Goal: Transaction & Acquisition: Book appointment/travel/reservation

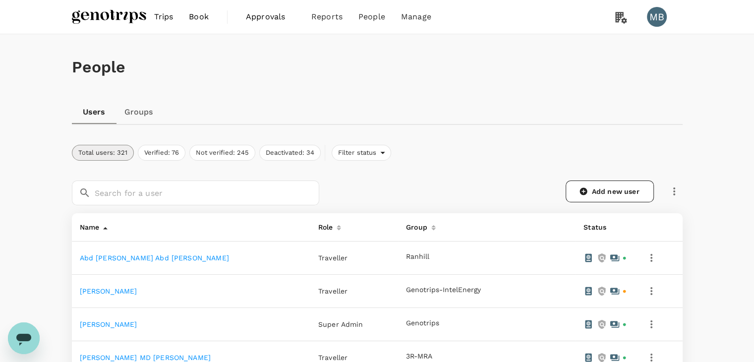
click at [111, 16] on img at bounding box center [109, 17] width 74 height 22
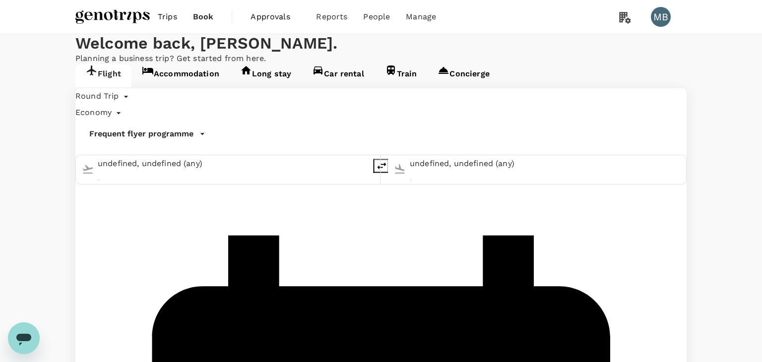
type input "Miri Intl (MYY)"
type input "[GEOGRAPHIC_DATA] ([GEOGRAPHIC_DATA])"
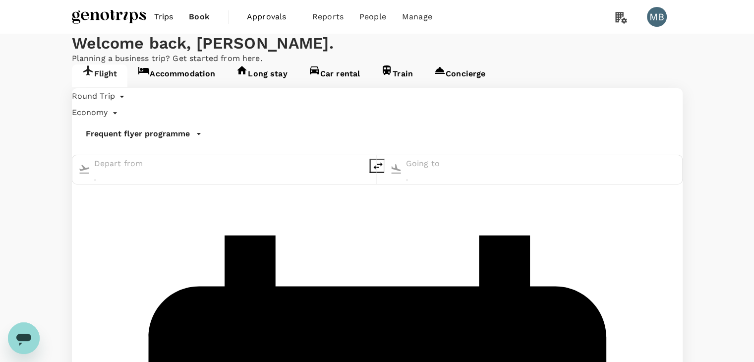
type input "Miri Intl (MYY)"
type input "[GEOGRAPHIC_DATA] ([GEOGRAPHIC_DATA])"
type input "Miri Intl (MYY)"
type input "[GEOGRAPHIC_DATA] ([GEOGRAPHIC_DATA])"
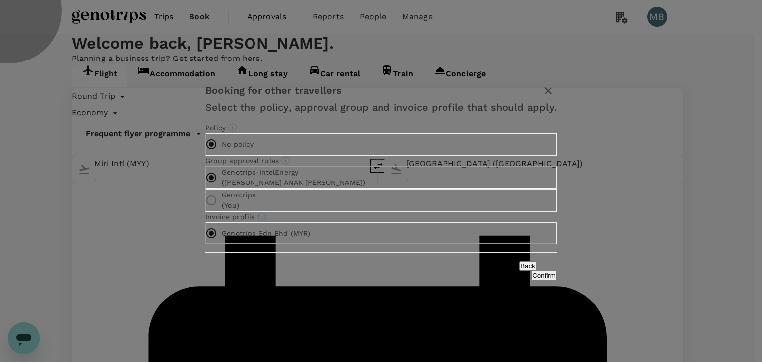
click at [531, 280] on button "Confirm" at bounding box center [543, 275] width 25 height 9
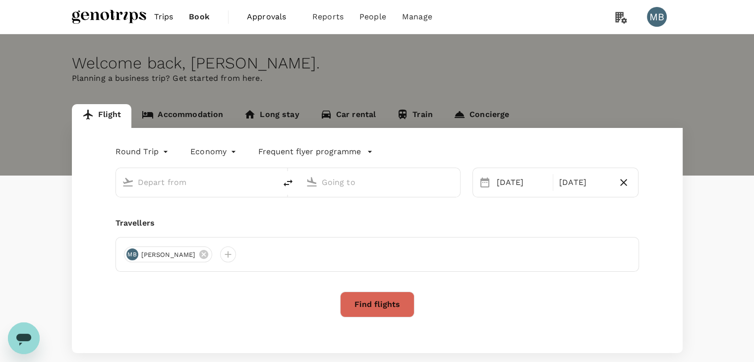
type input "Miri Intl (MYY)"
type input "[GEOGRAPHIC_DATA] ([GEOGRAPHIC_DATA])"
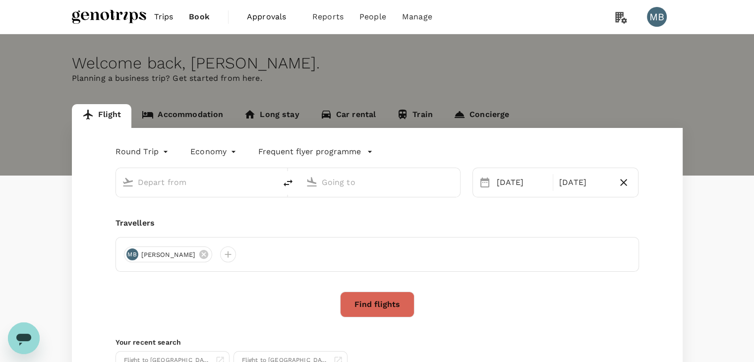
type input "Miri Intl (MYY)"
type input "[GEOGRAPHIC_DATA] ([GEOGRAPHIC_DATA])"
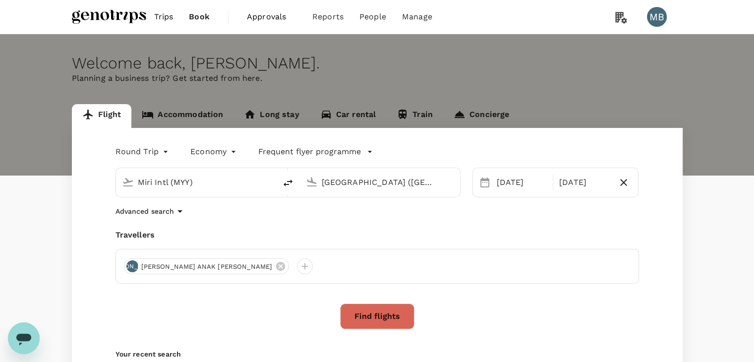
click at [242, 178] on input "Miri Intl (MYY)" at bounding box center [197, 182] width 118 height 15
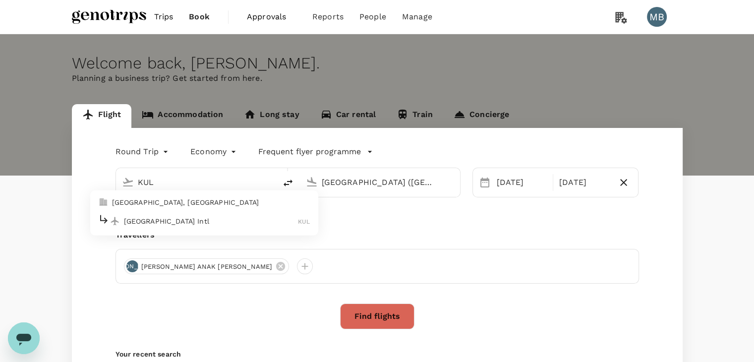
click at [281, 228] on div "Kuala Lumpur Intl KUL" at bounding box center [204, 220] width 212 height 15
type input "Kuala Lumpur Intl (KUL)"
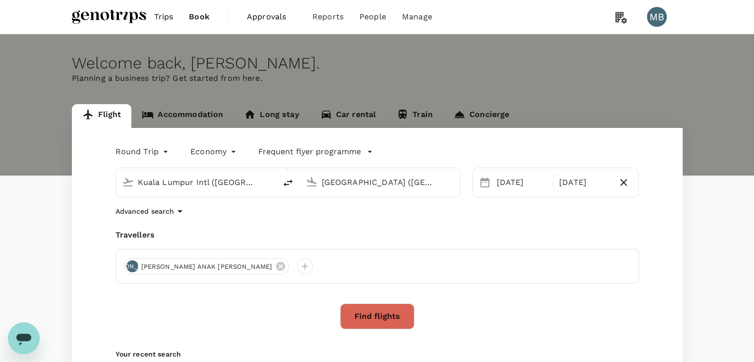
click at [339, 182] on input "[GEOGRAPHIC_DATA] ([GEOGRAPHIC_DATA])" at bounding box center [381, 182] width 118 height 15
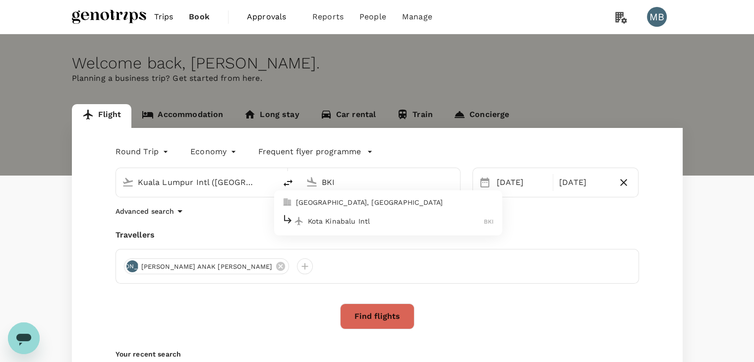
click at [359, 220] on p "Kota Kinabalu Intl" at bounding box center [396, 221] width 177 height 10
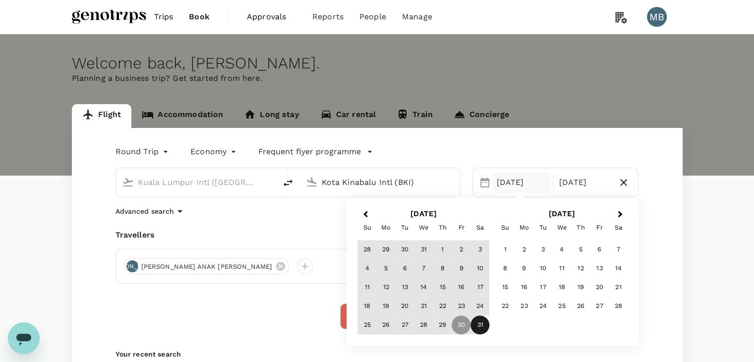
type input "Kota Kinabalu Intl (BKI)"
click at [625, 182] on icon "button" at bounding box center [624, 183] width 12 height 12
type input "oneway"
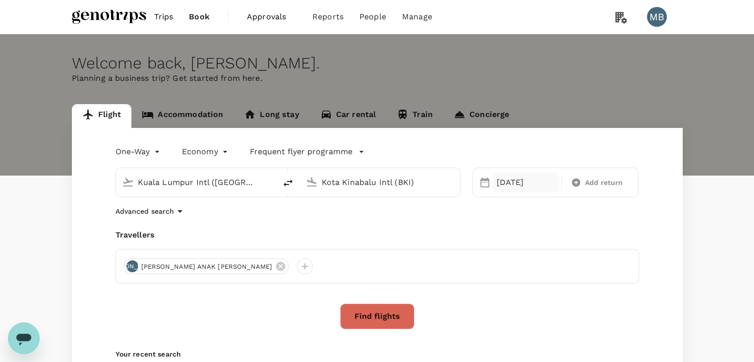
drag, startPoint x: 518, startPoint y: 185, endPoint x: 521, endPoint y: 189, distance: 5.4
click at [520, 186] on div "[DATE]" at bounding box center [526, 183] width 66 height 20
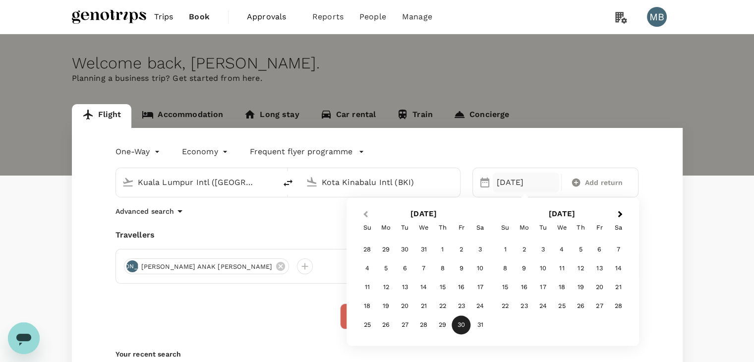
click at [363, 215] on button "Previous Month" at bounding box center [365, 215] width 16 height 16
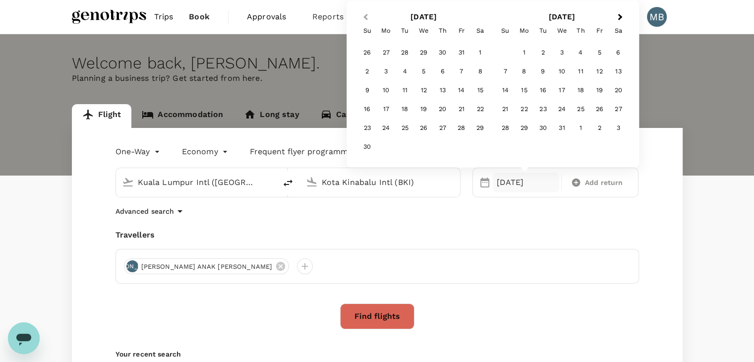
click at [365, 18] on span "Previous Month" at bounding box center [365, 16] width 0 height 11
click at [364, 18] on button "Previous Month" at bounding box center [365, 18] width 16 height 16
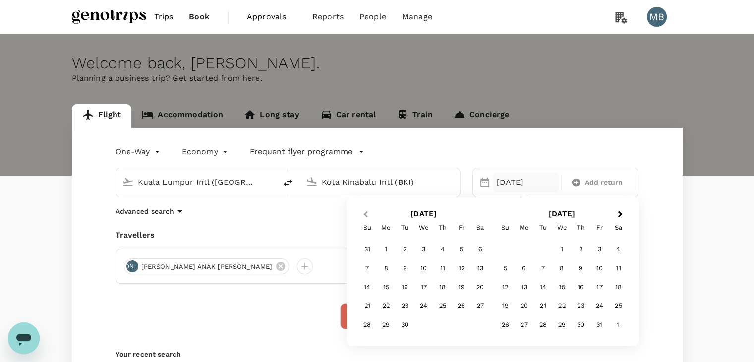
click at [364, 211] on button "Previous Month" at bounding box center [365, 215] width 16 height 16
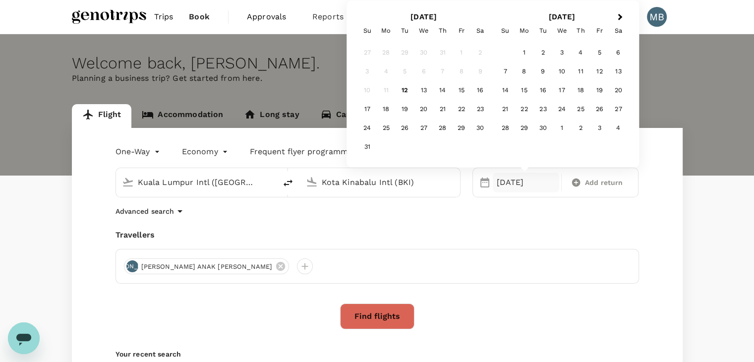
click at [381, 128] on div "25" at bounding box center [386, 128] width 19 height 19
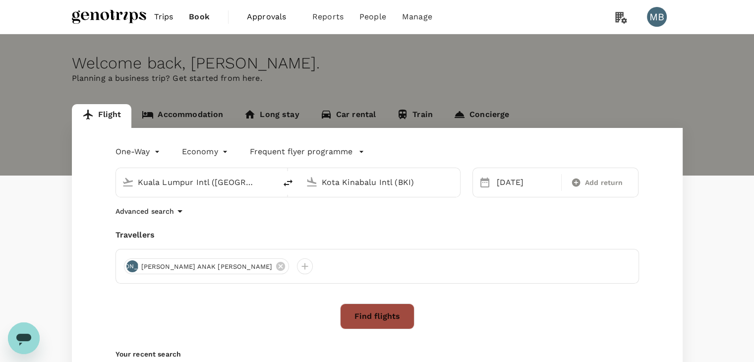
click at [376, 312] on button "Find flights" at bounding box center [377, 317] width 74 height 26
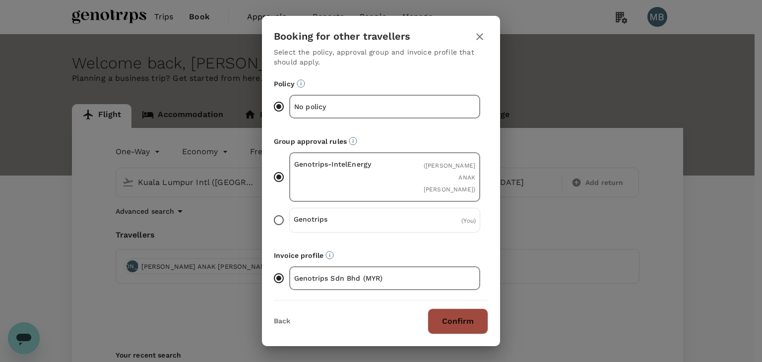
click at [478, 308] on button "Confirm" at bounding box center [457, 321] width 61 height 26
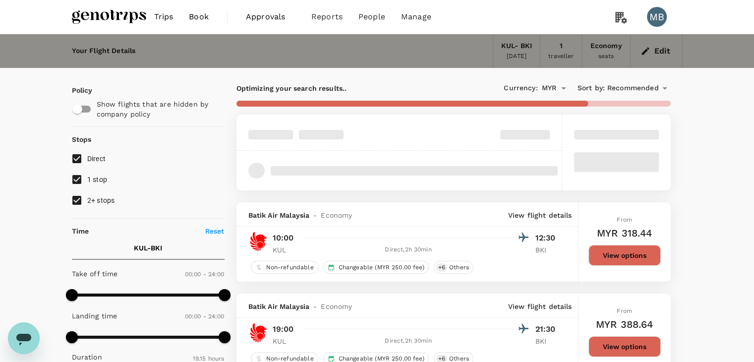
click at [75, 181] on input "1 stop" at bounding box center [76, 179] width 21 height 21
checkbox input "false"
click at [75, 194] on input "2+ stops" at bounding box center [76, 200] width 21 height 21
checkbox input "false"
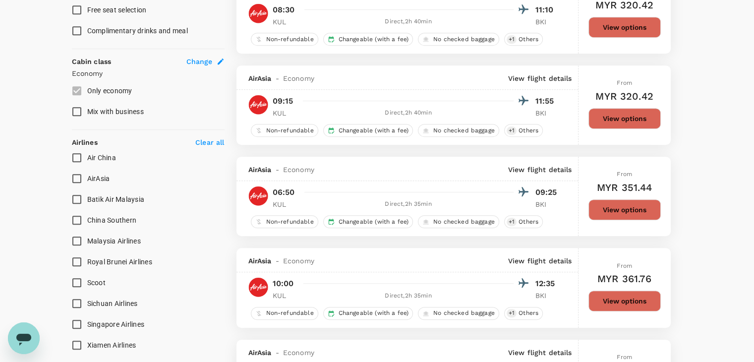
scroll to position [496, 0]
click at [73, 197] on input "Batik Air Malaysia" at bounding box center [76, 198] width 21 height 21
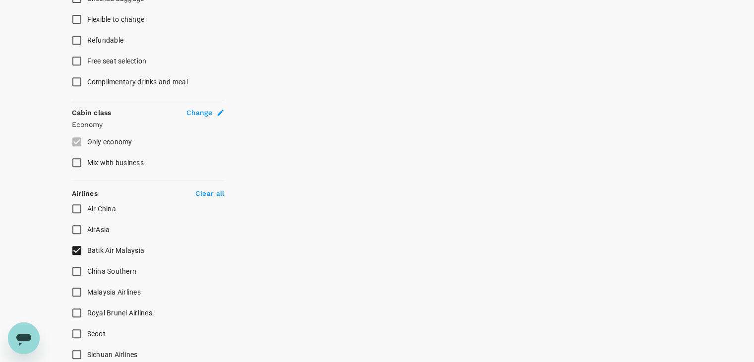
scroll to position [446, 0]
click at [73, 244] on input "Batik Air Malaysia" at bounding box center [76, 248] width 21 height 21
checkbox input "false"
click at [76, 288] on input "Malaysia Airlines" at bounding box center [76, 290] width 21 height 21
checkbox input "true"
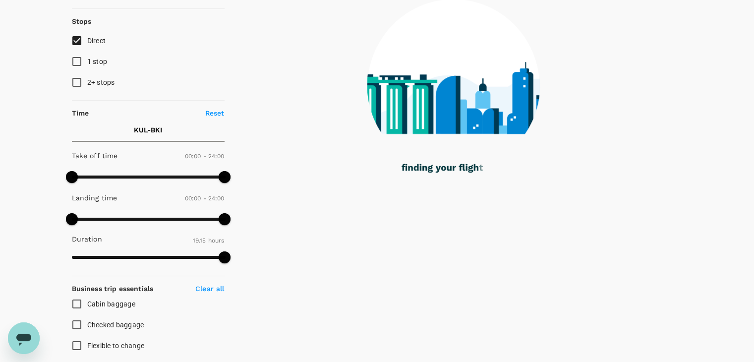
scroll to position [0, 0]
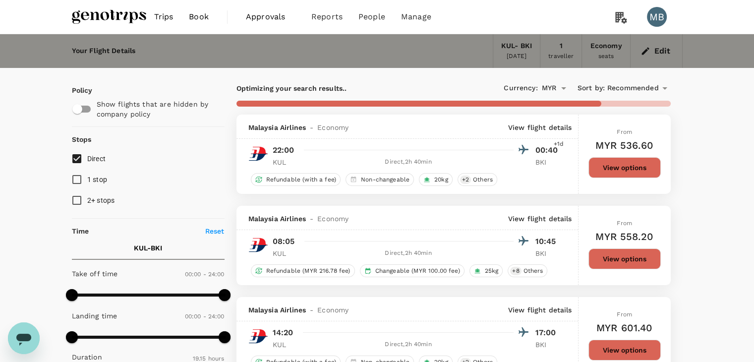
type input "1235"
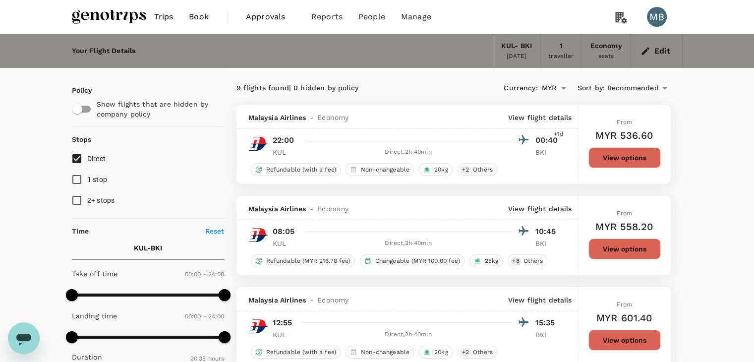
click at [640, 90] on span "Recommended" at bounding box center [633, 88] width 52 height 11
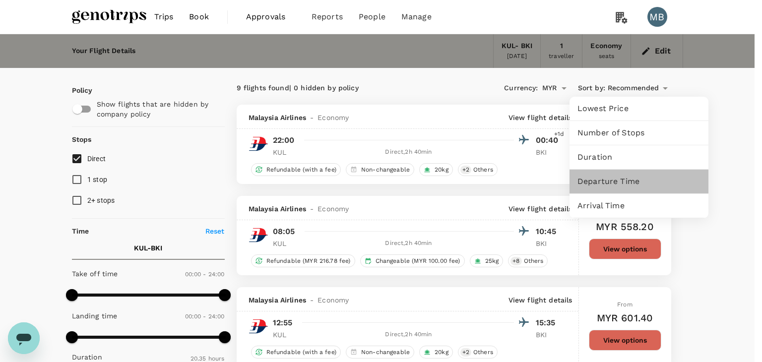
click at [621, 184] on span "Departure Time" at bounding box center [638, 182] width 123 height 12
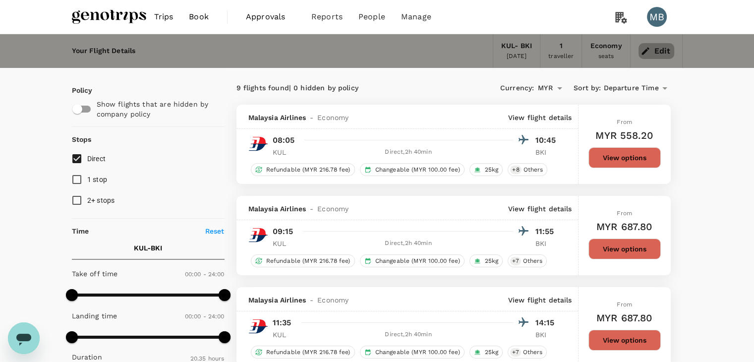
click at [658, 55] on button "Edit" at bounding box center [657, 51] width 36 height 16
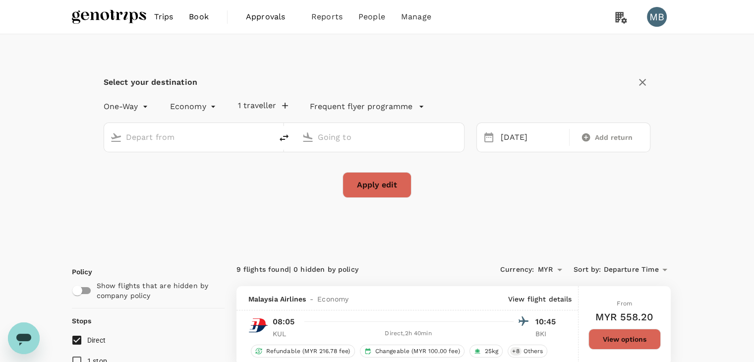
type input "Kuala Lumpur Intl (KUL)"
click at [383, 138] on input "Kota Kinabalu Intl (BKI)" at bounding box center [380, 136] width 125 height 15
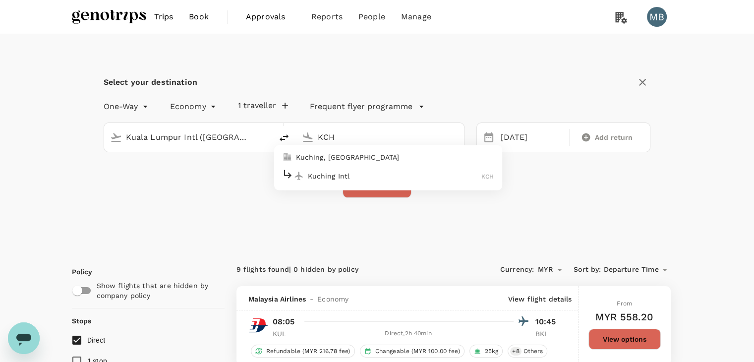
click at [438, 179] on p "Kuching Intl" at bounding box center [395, 176] width 174 height 10
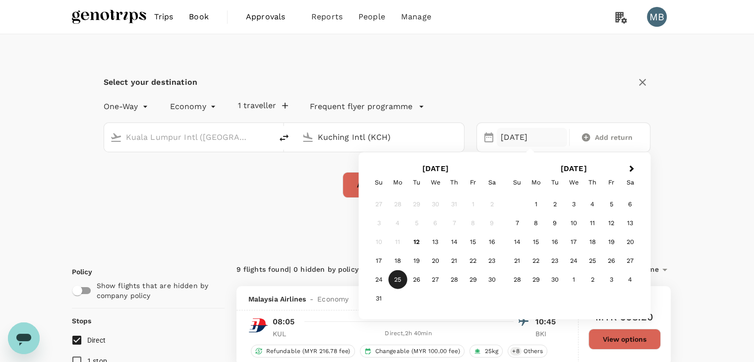
type input "Kuching Intl (KCH)"
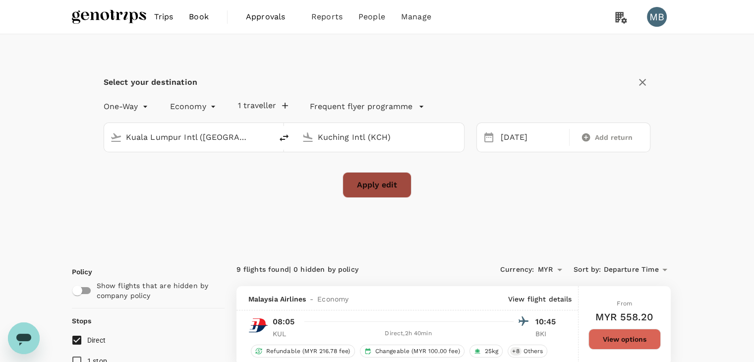
click at [347, 187] on button "Apply edit" at bounding box center [377, 185] width 69 height 26
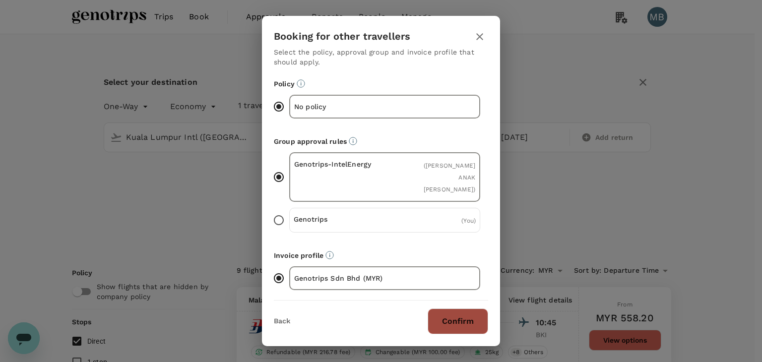
click at [463, 314] on button "Confirm" at bounding box center [457, 321] width 61 height 26
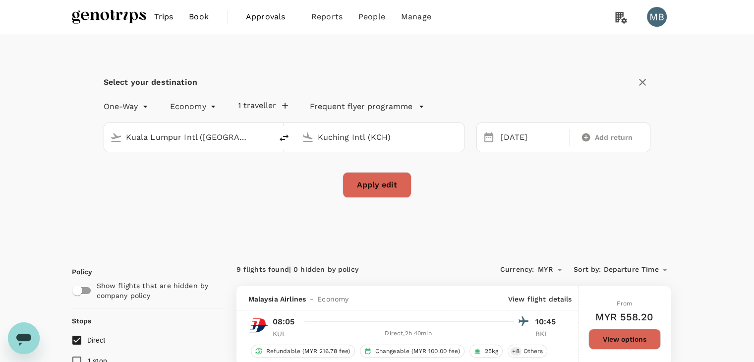
checkbox input "false"
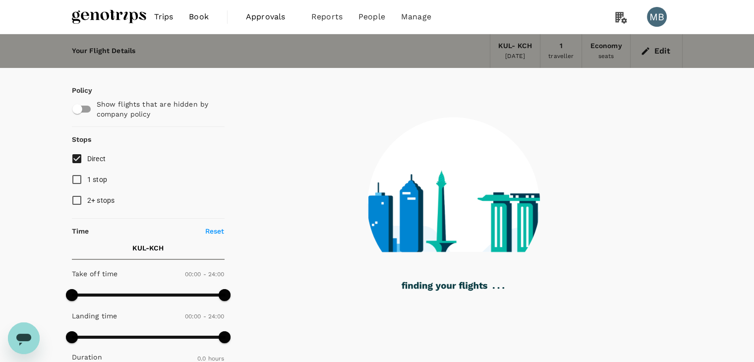
type input "880"
checkbox input "true"
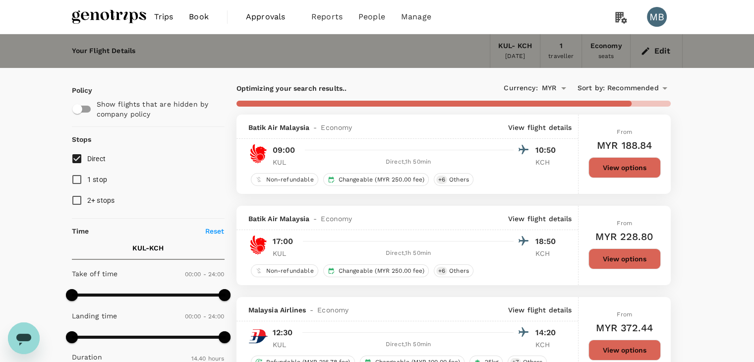
click at [665, 86] on icon at bounding box center [665, 88] width 12 height 12
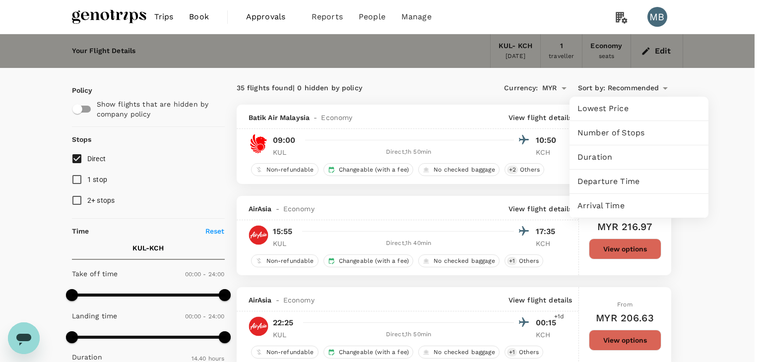
click at [704, 282] on div at bounding box center [381, 181] width 762 height 362
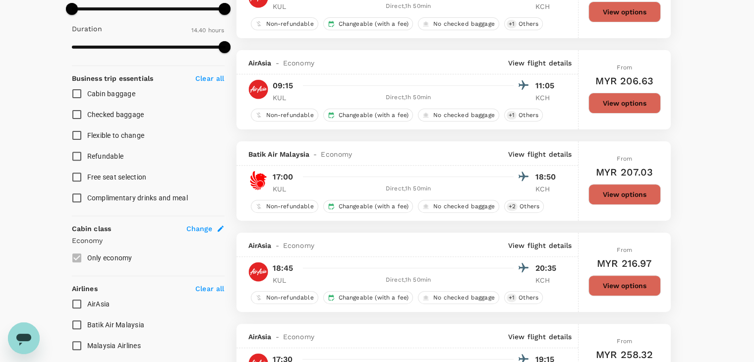
scroll to position [298, 0]
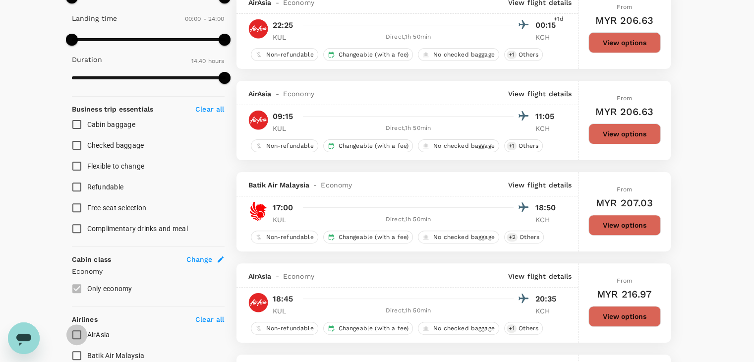
click at [78, 333] on input "AirAsia" at bounding box center [76, 334] width 21 height 21
checkbox input "true"
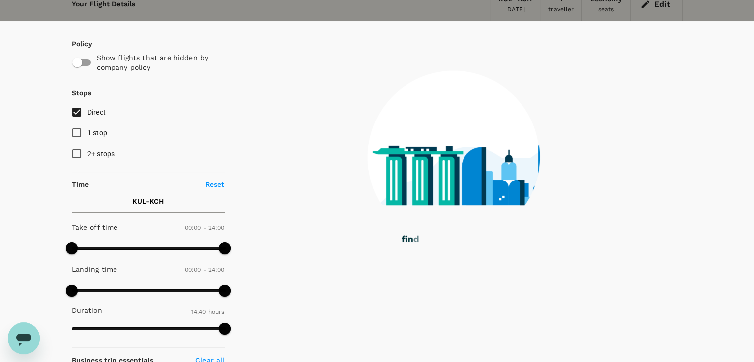
scroll to position [0, 0]
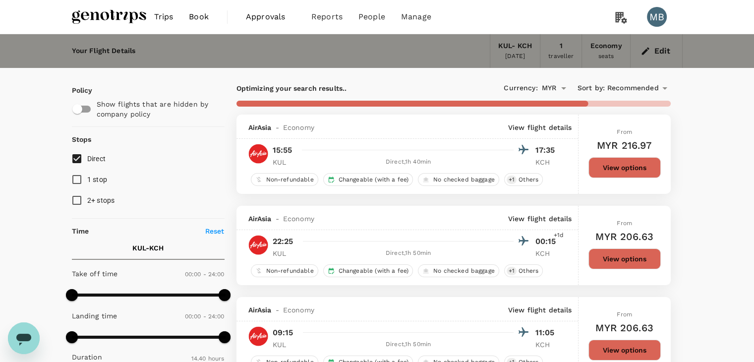
click at [651, 87] on span "Recommended" at bounding box center [633, 88] width 52 height 11
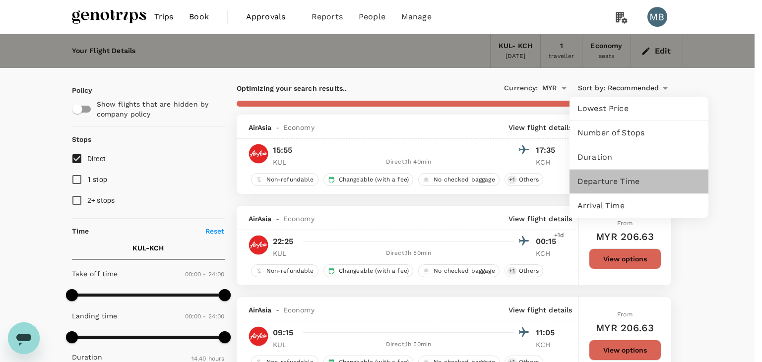
click at [617, 181] on span "Departure Time" at bounding box center [638, 182] width 123 height 12
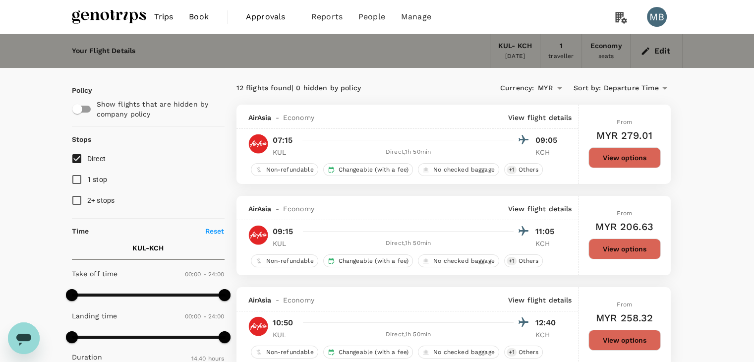
click at [73, 163] on input "Direct" at bounding box center [76, 158] width 21 height 21
checkbox input "false"
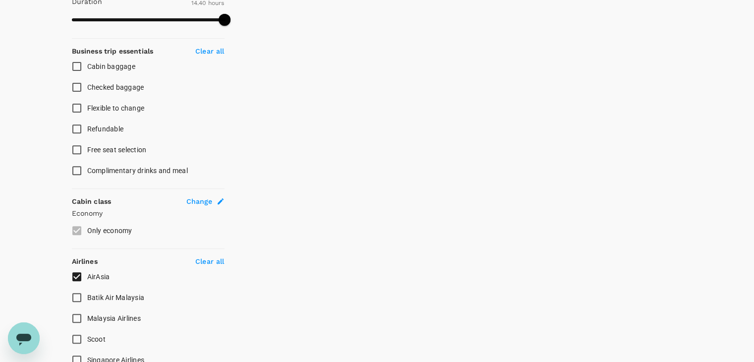
scroll to position [397, 0]
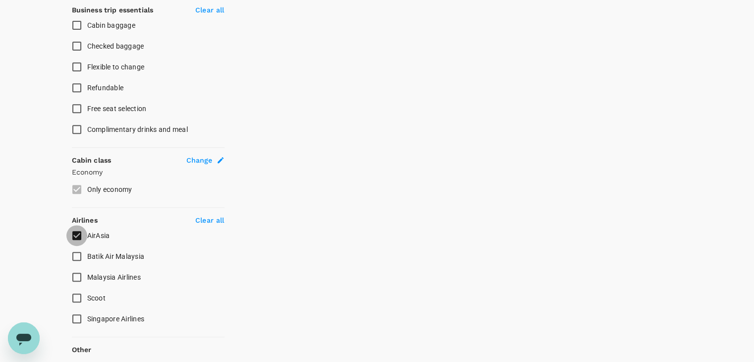
click at [75, 235] on input "AirAsia" at bounding box center [76, 235] width 21 height 21
checkbox input "false"
click at [74, 254] on input "Batik Air Malaysia" at bounding box center [76, 256] width 21 height 21
checkbox input "true"
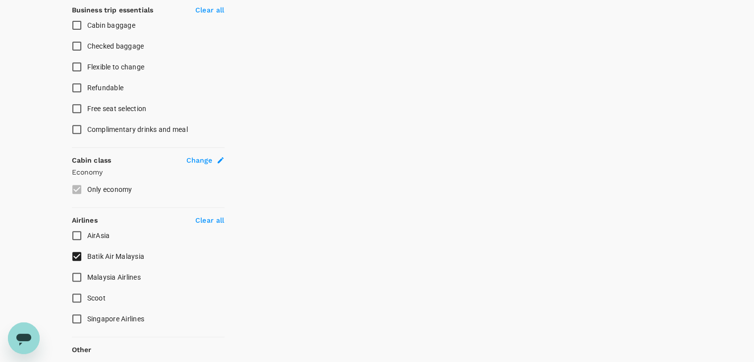
checkbox input "false"
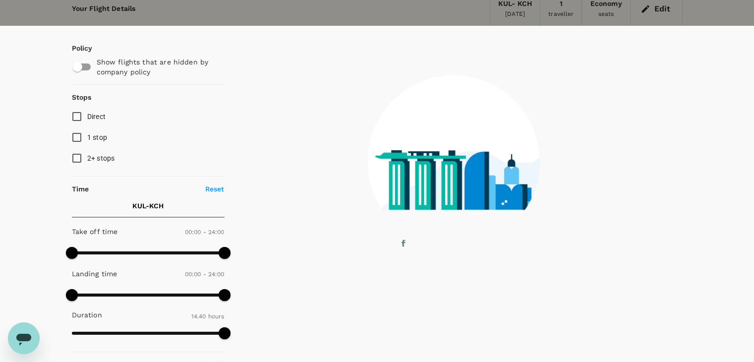
scroll to position [0, 0]
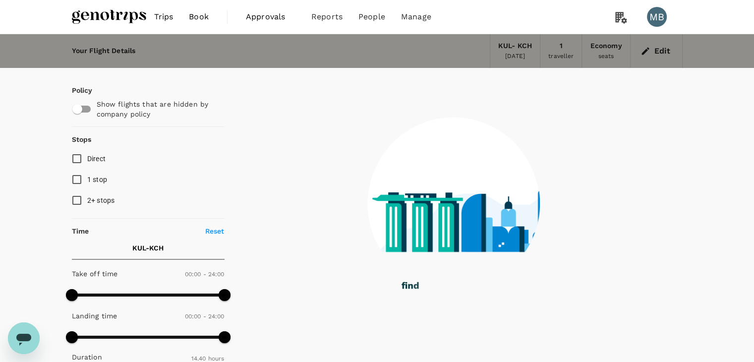
checkbox input "false"
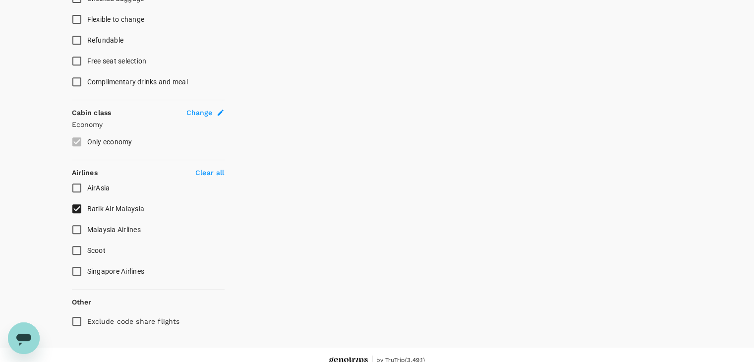
scroll to position [446, 0]
click at [77, 203] on input "Batik Air Malaysia" at bounding box center [76, 206] width 21 height 21
checkbox input "false"
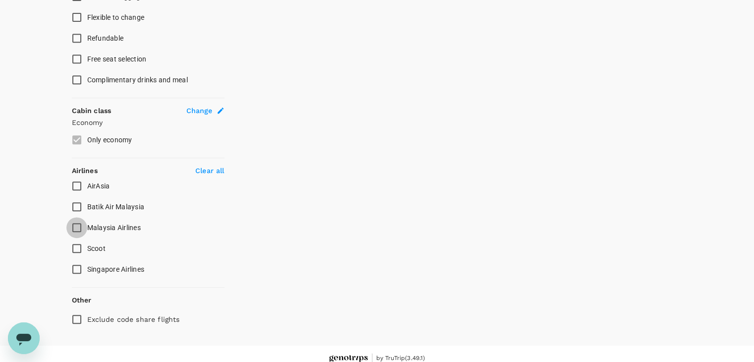
click at [79, 227] on input "Malaysia Airlines" at bounding box center [76, 227] width 21 height 21
checkbox input "true"
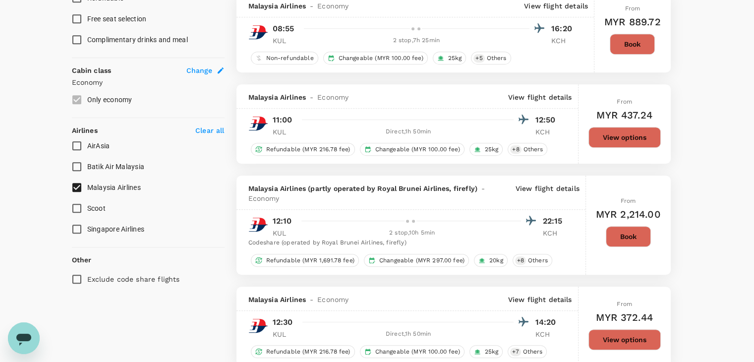
scroll to position [546, 0]
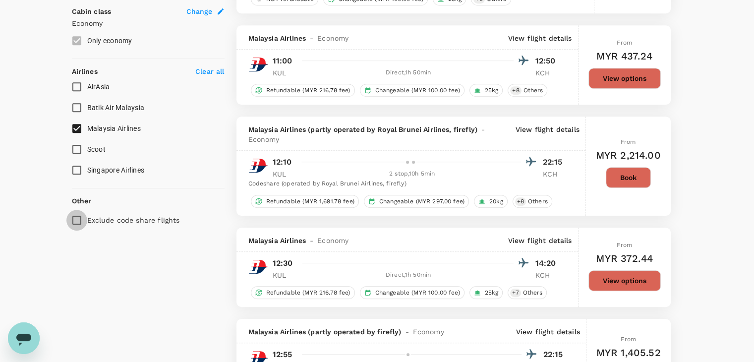
click at [78, 219] on input "Exclude code share flights" at bounding box center [76, 220] width 21 height 21
checkbox input "true"
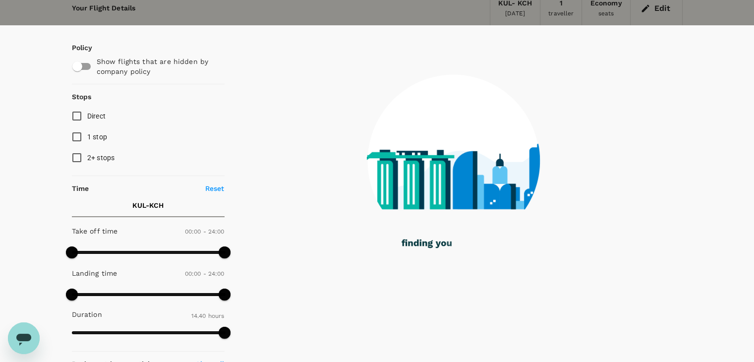
scroll to position [0, 0]
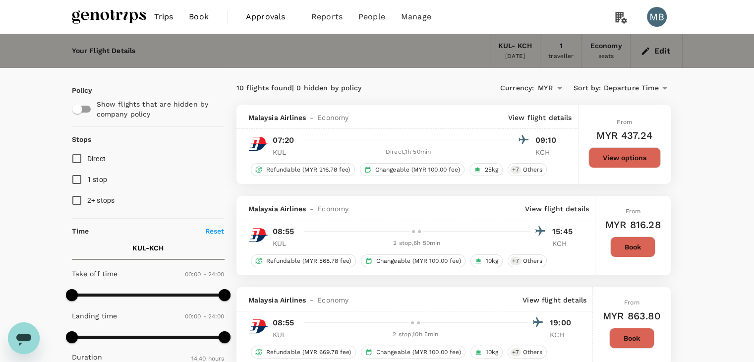
click at [658, 41] on div "Edit" at bounding box center [657, 51] width 52 height 34
click at [652, 56] on button "Edit" at bounding box center [657, 51] width 36 height 16
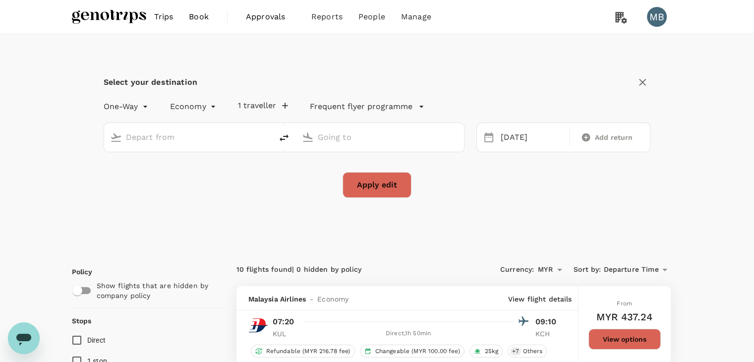
type input "Kuala Lumpur Intl (KUL)"
click at [409, 137] on input "Kuching Intl (KCH)" at bounding box center [380, 136] width 125 height 15
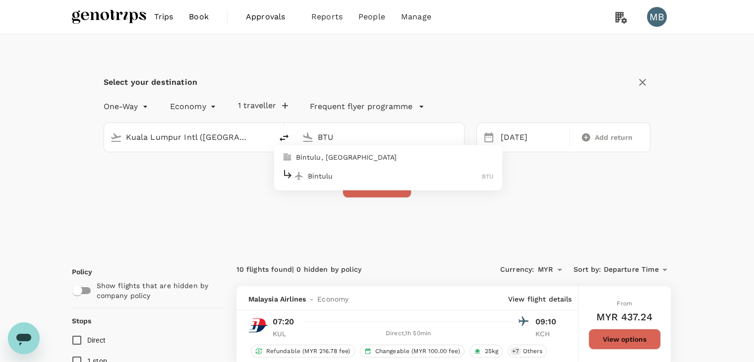
click at [406, 177] on p "Bintulu" at bounding box center [395, 176] width 175 height 10
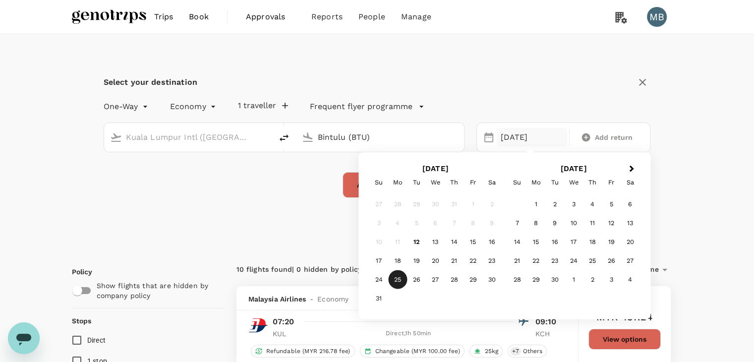
type input "Bintulu (BTU)"
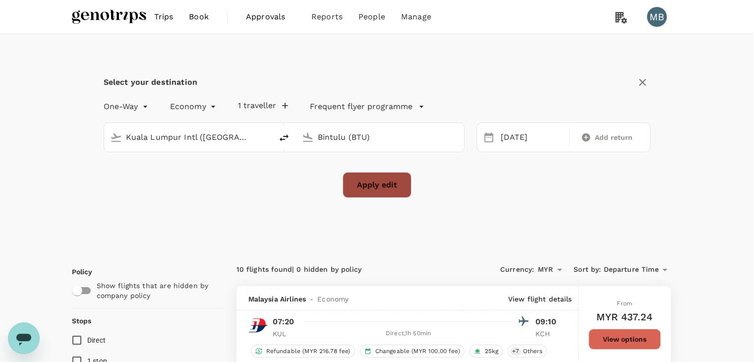
click at [351, 187] on button "Apply edit" at bounding box center [377, 185] width 69 height 26
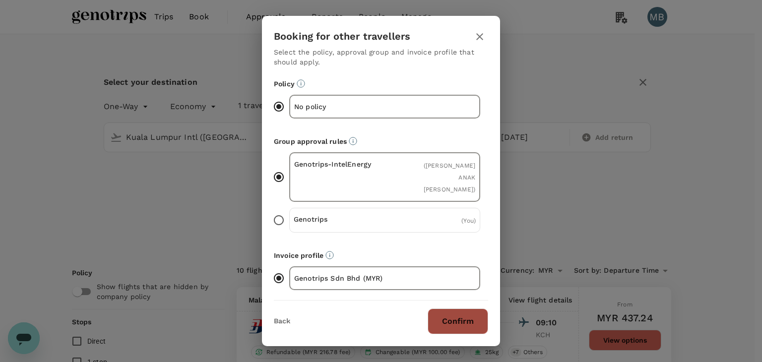
click at [475, 310] on button "Confirm" at bounding box center [457, 321] width 61 height 26
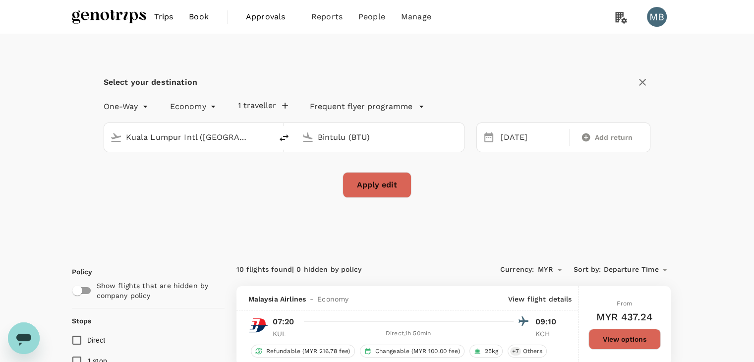
checkbox input "false"
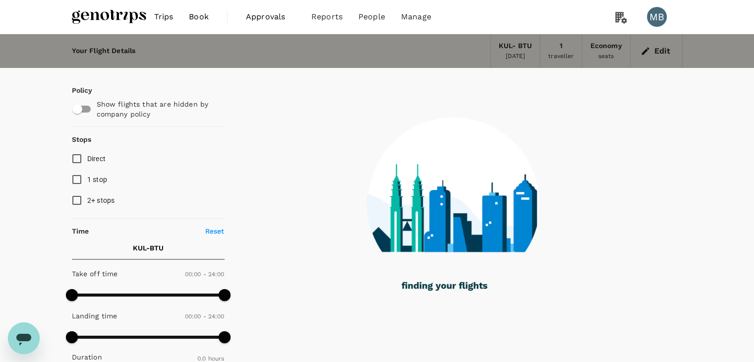
type input "140"
checkbox input "true"
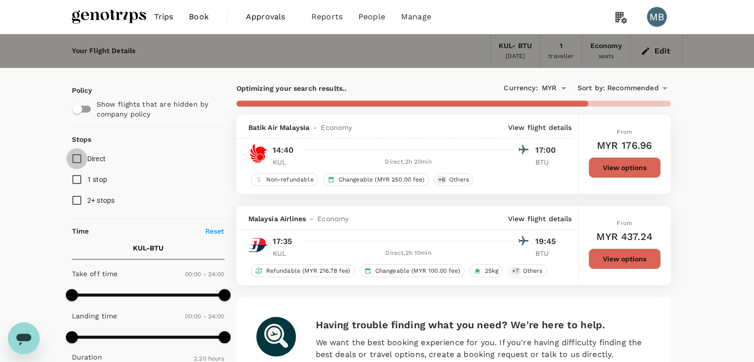
click at [74, 161] on input "Direct" at bounding box center [76, 158] width 21 height 21
checkbox input "true"
click at [666, 87] on icon at bounding box center [665, 88] width 12 height 12
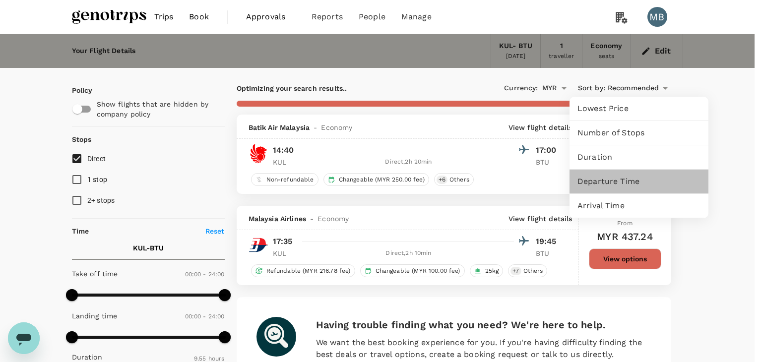
click at [626, 182] on span "Departure Time" at bounding box center [638, 182] width 123 height 12
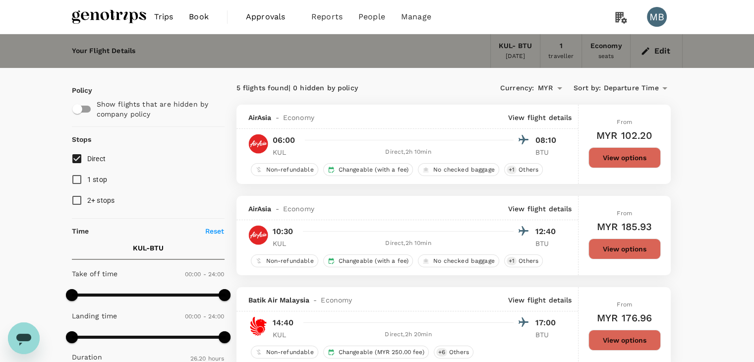
type input "1580"
checkbox input "false"
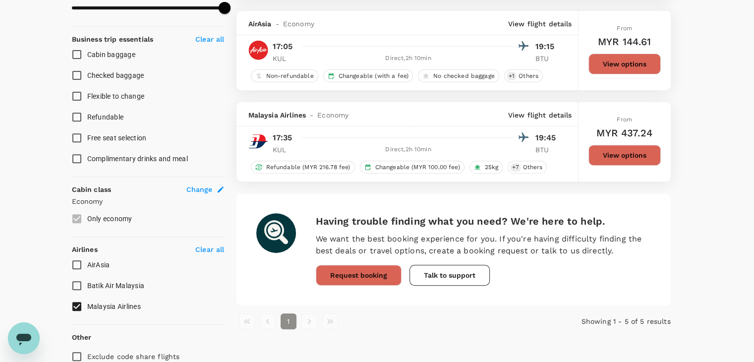
scroll to position [397, 0]
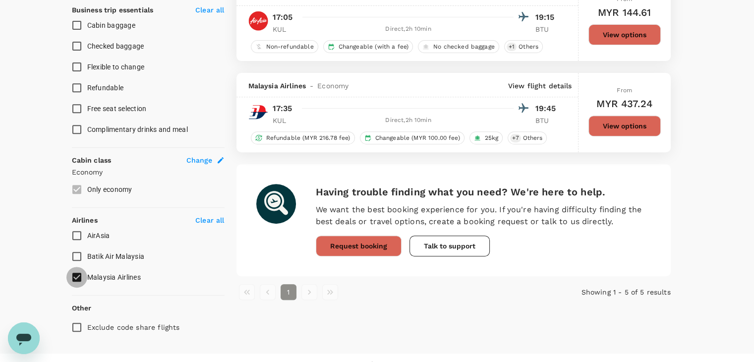
click at [77, 276] on input "Malaysia Airlines" at bounding box center [76, 277] width 21 height 21
checkbox input "false"
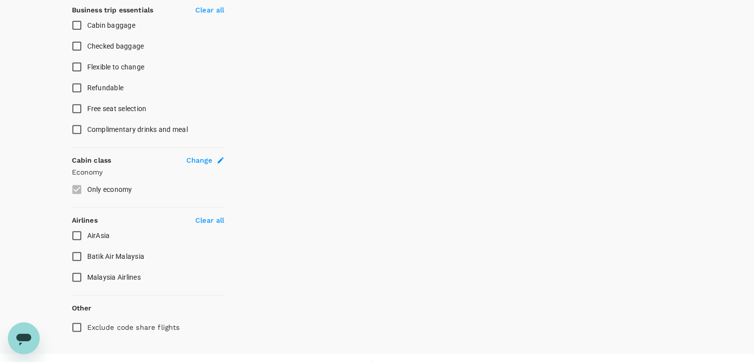
click at [73, 256] on input "Batik Air Malaysia" at bounding box center [76, 256] width 21 height 21
drag, startPoint x: 77, startPoint y: 251, endPoint x: 74, endPoint y: 268, distance: 16.6
click at [76, 251] on input "Batik Air Malaysia" at bounding box center [76, 256] width 21 height 21
checkbox input "false"
click at [75, 279] on input "Malaysia Airlines" at bounding box center [76, 277] width 21 height 21
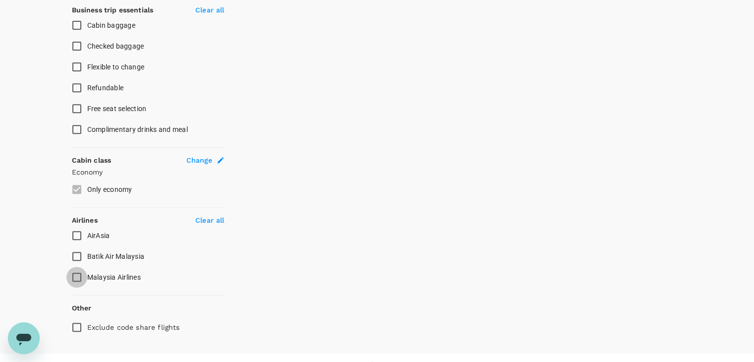
checkbox input "true"
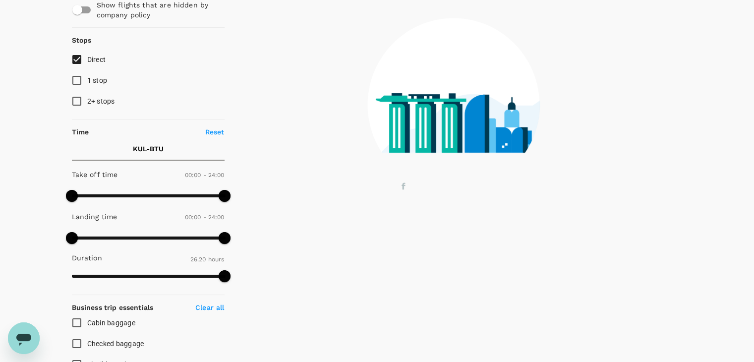
scroll to position [0, 0]
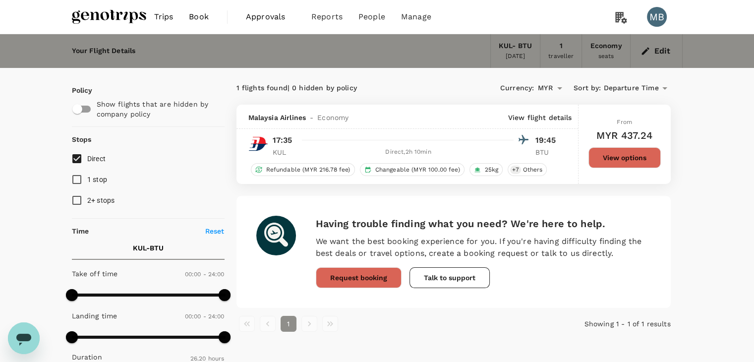
click at [660, 49] on button "Edit" at bounding box center [657, 51] width 36 height 16
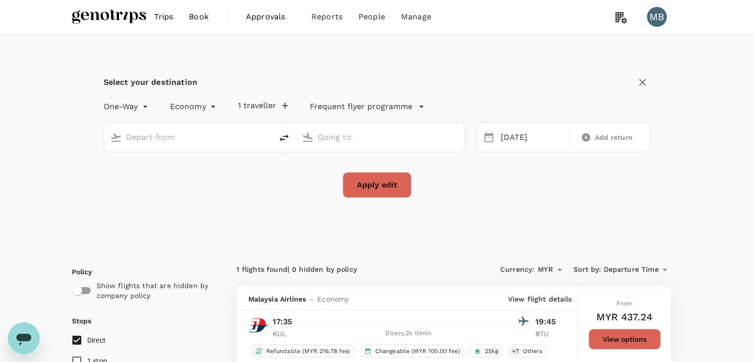
type input "Kuala Lumpur Intl (KUL)"
click at [362, 133] on input "Bintulu (BTU)" at bounding box center [380, 136] width 125 height 15
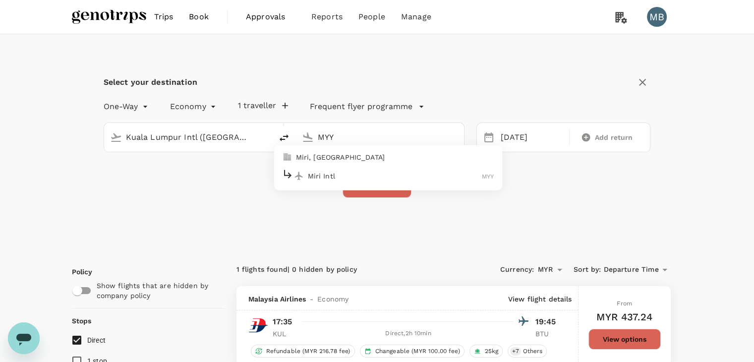
click at [349, 177] on p "Miri Intl" at bounding box center [395, 176] width 175 height 10
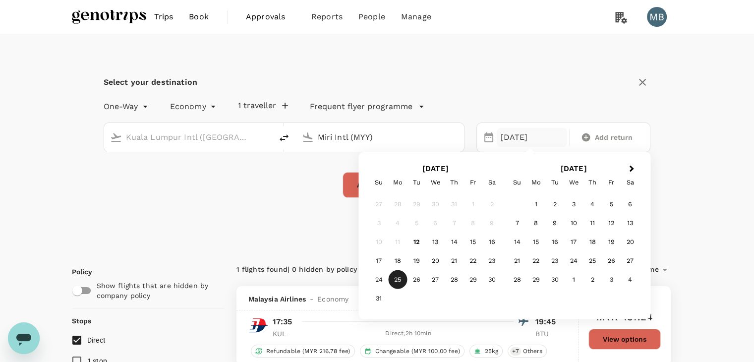
type input "Miri Intl (MYY)"
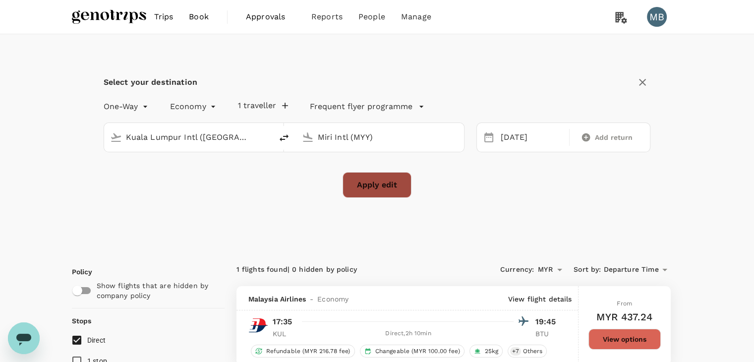
click at [347, 189] on button "Apply edit" at bounding box center [377, 185] width 69 height 26
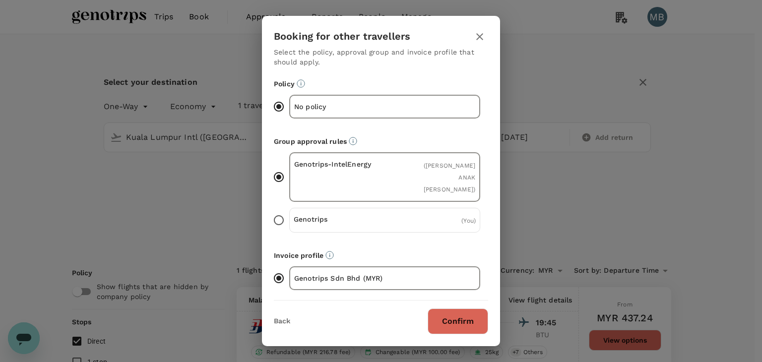
click at [463, 311] on button "Confirm" at bounding box center [457, 321] width 61 height 26
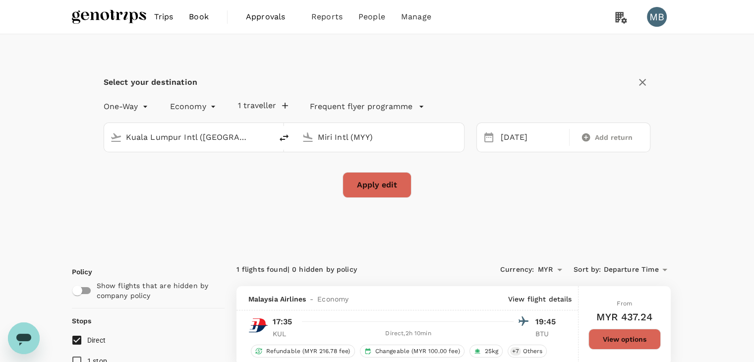
checkbox input "false"
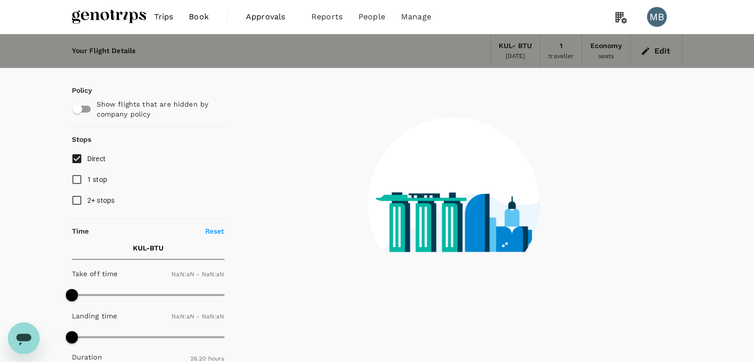
checkbox input "false"
type input "1440"
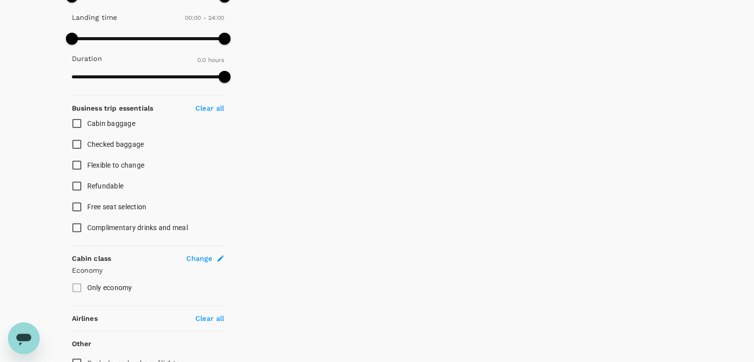
type input "740"
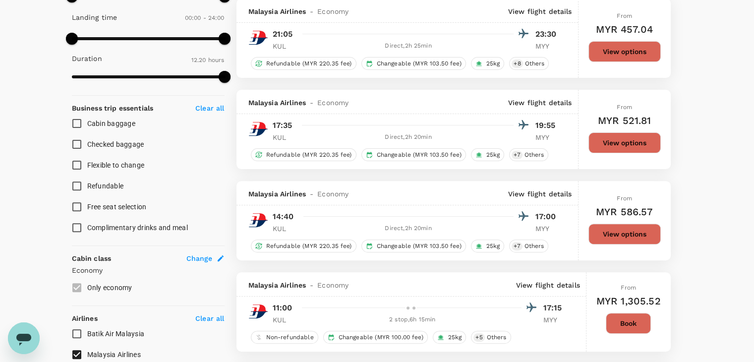
checkbox input "true"
type input "MYR"
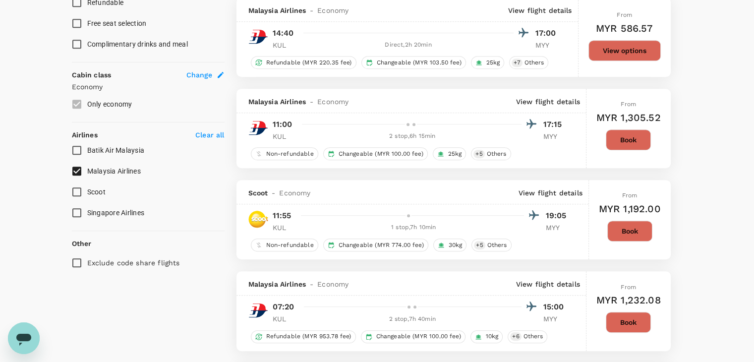
scroll to position [483, 0]
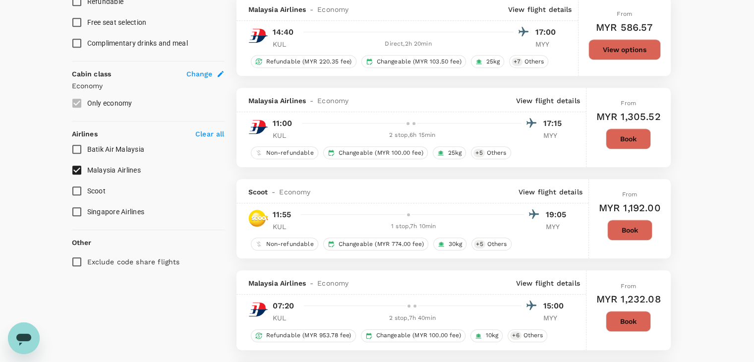
type input "1005"
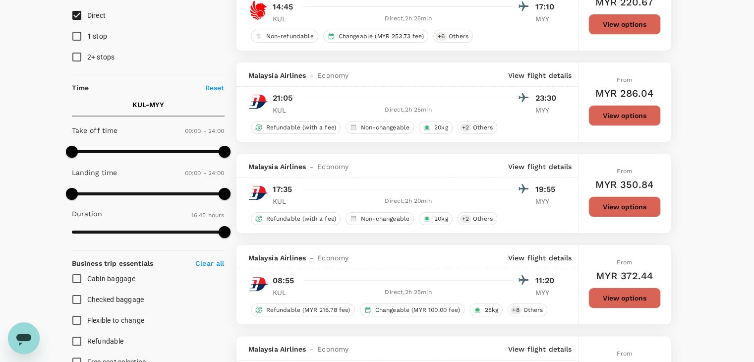
scroll to position [50, 0]
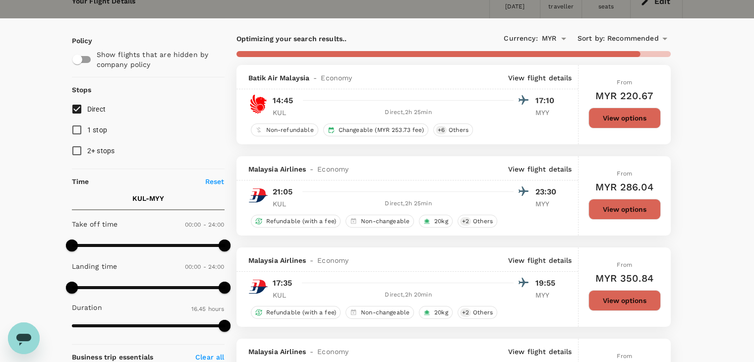
checkbox input "false"
checkbox input "true"
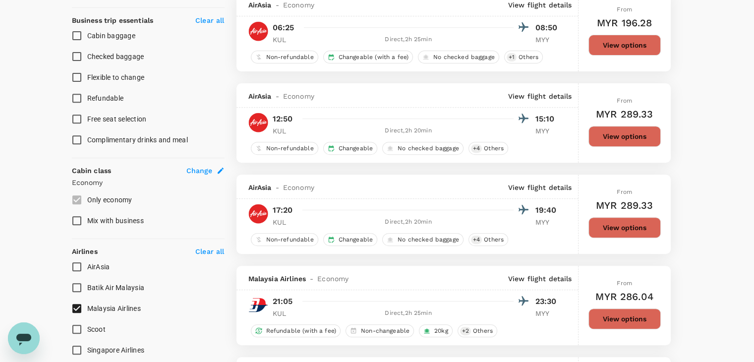
scroll to position [397, 0]
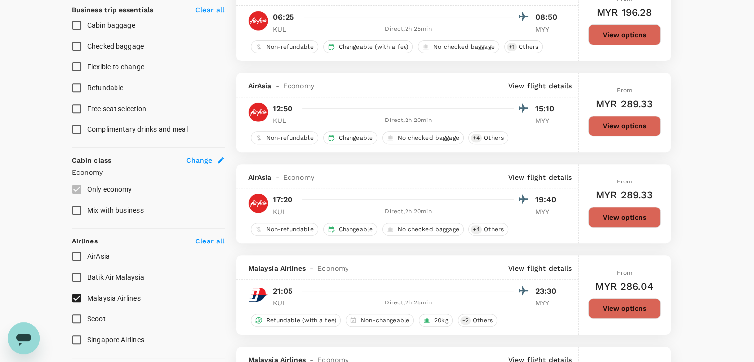
click at [77, 254] on input "AirAsia" at bounding box center [76, 256] width 21 height 21
checkbox input "true"
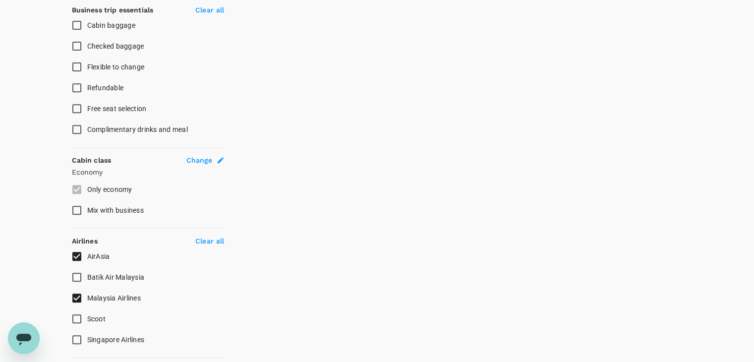
drag, startPoint x: 77, startPoint y: 296, endPoint x: 89, endPoint y: 288, distance: 14.6
click at [77, 296] on input "Malaysia Airlines" at bounding box center [76, 298] width 21 height 21
checkbox input "false"
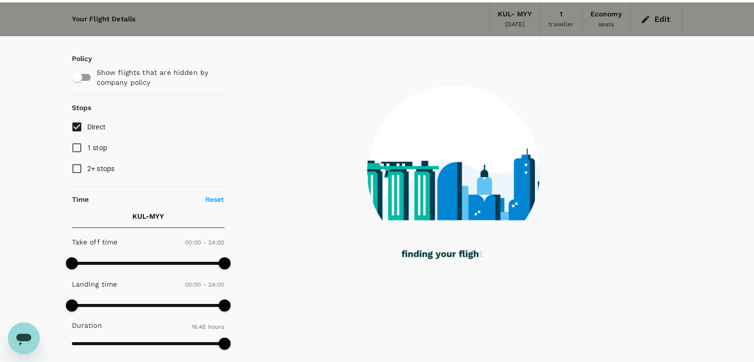
scroll to position [50, 0]
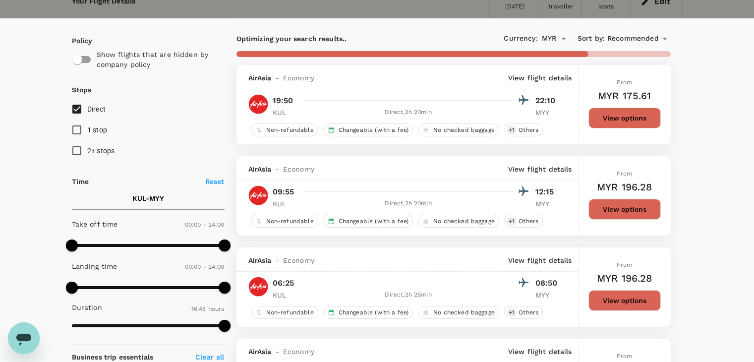
click at [651, 38] on span "Recommended" at bounding box center [633, 38] width 52 height 11
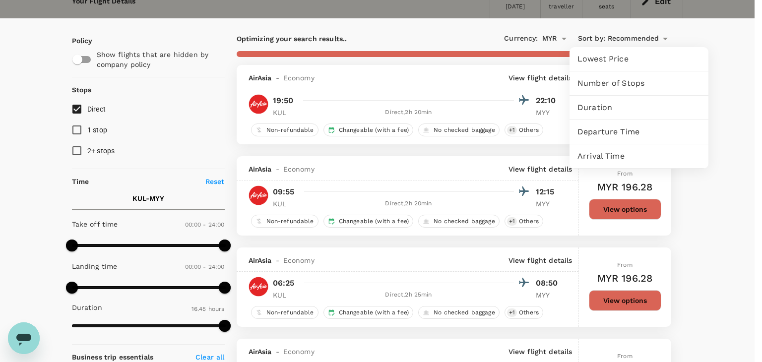
click at [619, 131] on span "Departure Time" at bounding box center [638, 132] width 123 height 12
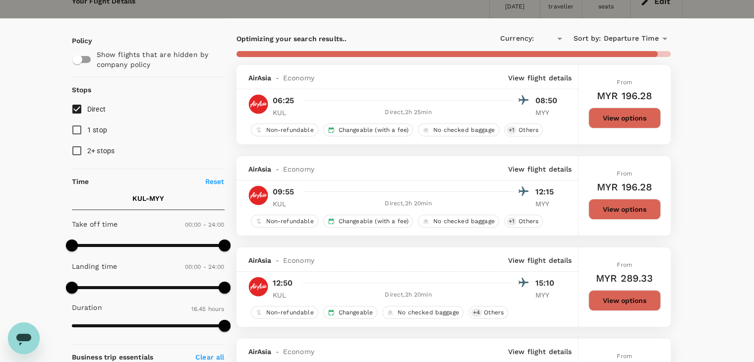
type input "MYR"
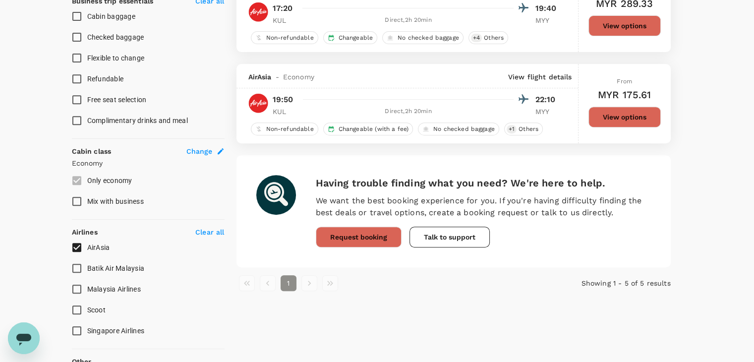
scroll to position [475, 0]
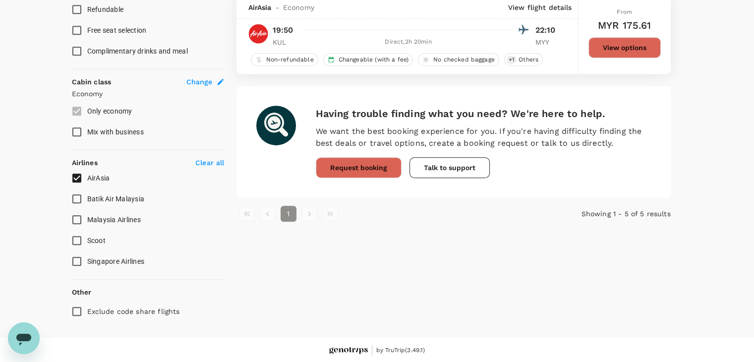
click at [73, 178] on input "AirAsia" at bounding box center [76, 178] width 21 height 21
checkbox input "false"
click at [74, 200] on input "Batik Air Malaysia" at bounding box center [76, 198] width 21 height 21
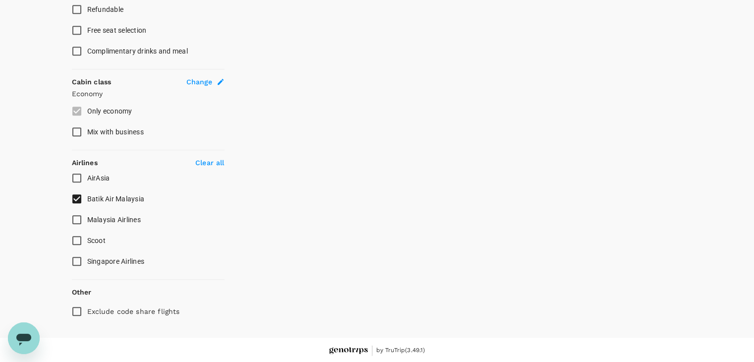
click at [75, 198] on input "Batik Air Malaysia" at bounding box center [76, 198] width 21 height 21
checkbox input "false"
click at [76, 219] on input "Malaysia Airlines" at bounding box center [76, 219] width 21 height 21
checkbox input "true"
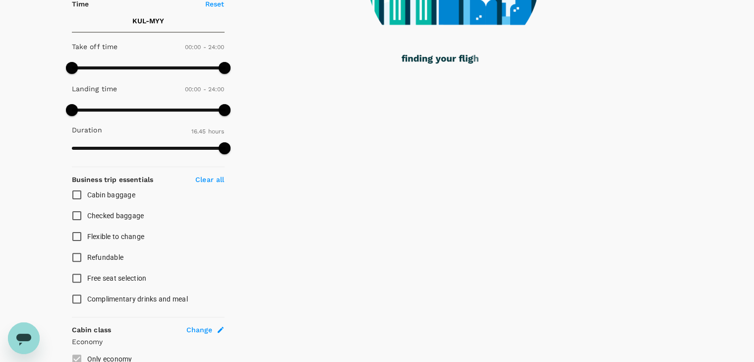
scroll to position [29, 0]
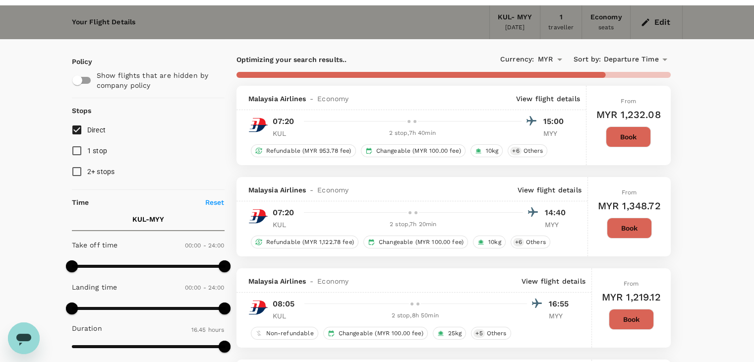
click at [77, 128] on input "Direct" at bounding box center [76, 130] width 21 height 21
checkbox input "true"
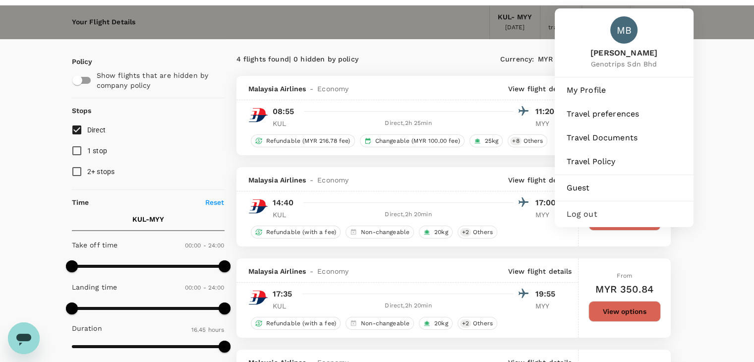
click at [657, 21] on div "MB MUHAMMAD HIDAYAT BIN ISKANDAR Genotrips Sdn Bhd" at bounding box center [624, 42] width 139 height 68
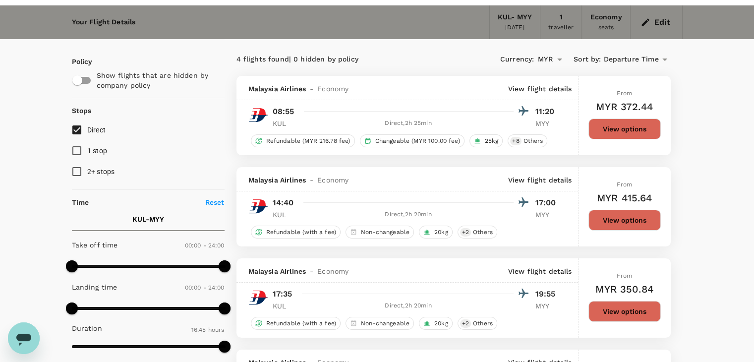
click at [644, 24] on icon "button" at bounding box center [645, 21] width 7 height 7
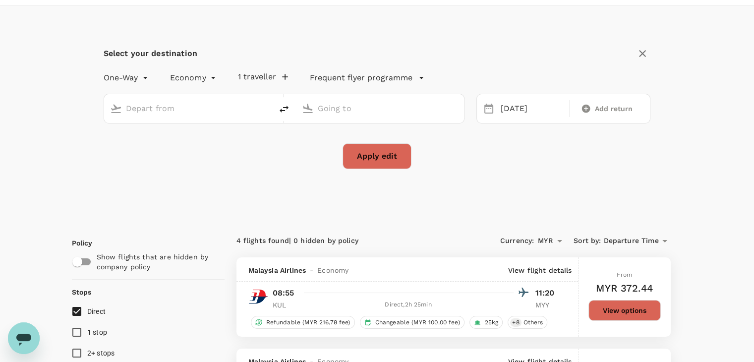
type input "Kuala Lumpur Intl (KUL)"
click at [384, 107] on input "Miri Intl (MYY)" at bounding box center [380, 108] width 125 height 15
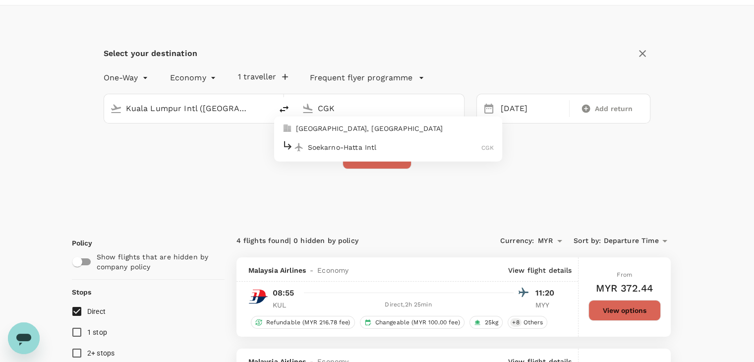
click at [397, 145] on p "Soekarno-Hatta Intl" at bounding box center [395, 147] width 174 height 10
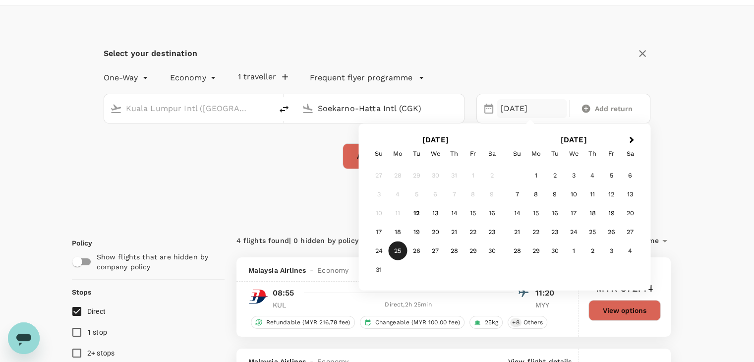
type input "Soekarno-Hatta Intl (CGK)"
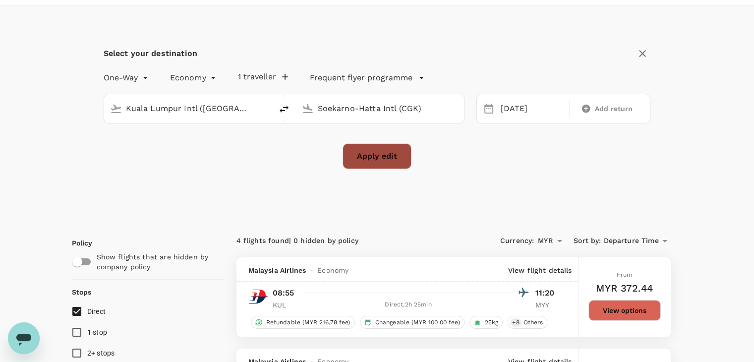
click at [357, 154] on button "Apply edit" at bounding box center [377, 156] width 69 height 26
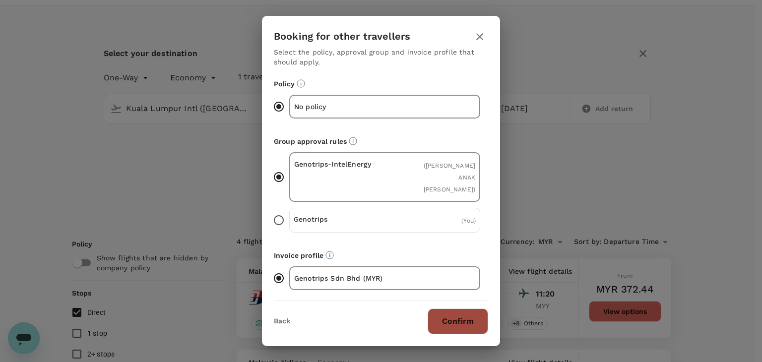
click at [458, 312] on button "Confirm" at bounding box center [457, 321] width 61 height 26
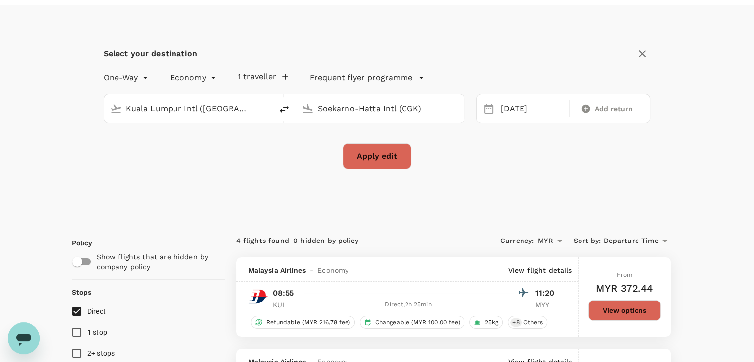
checkbox input "false"
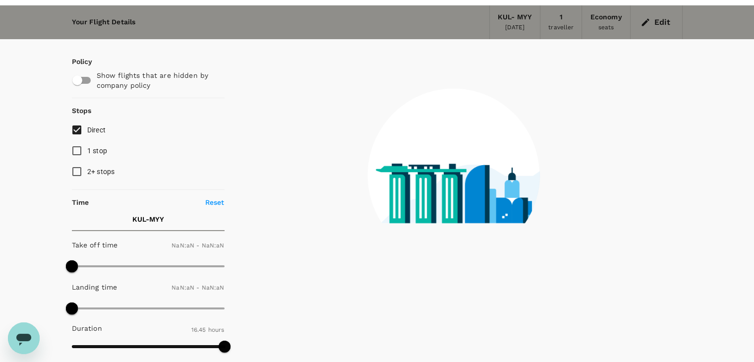
checkbox input "false"
type input "1440"
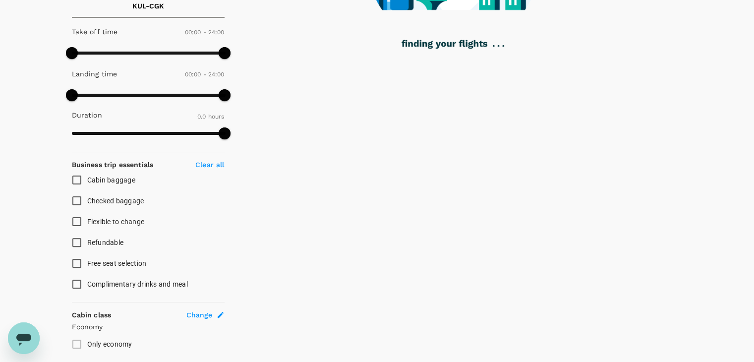
type input "1070"
checkbox input "true"
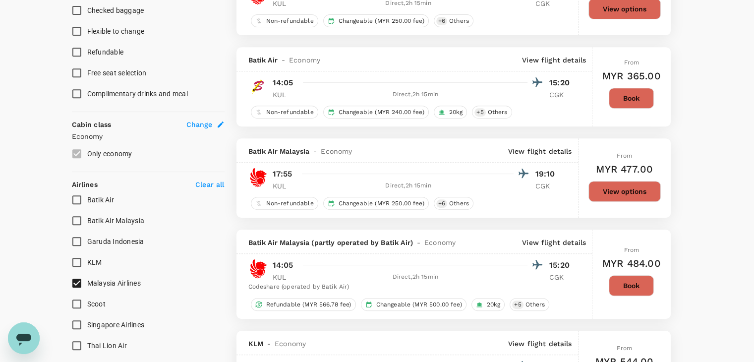
scroll to position [496, 0]
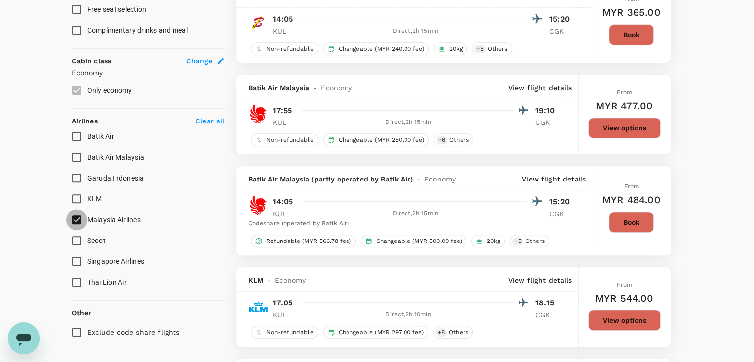
click at [78, 222] on input "Malaysia Airlines" at bounding box center [76, 219] width 21 height 21
checkbox input "false"
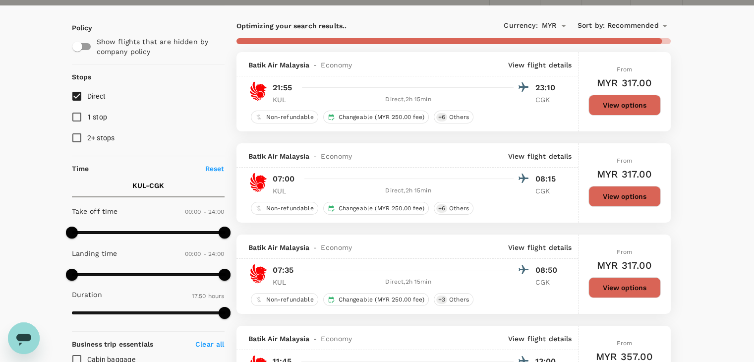
scroll to position [50, 0]
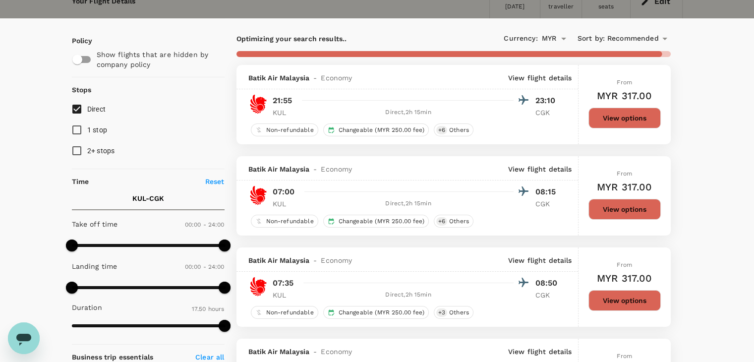
type input "1890"
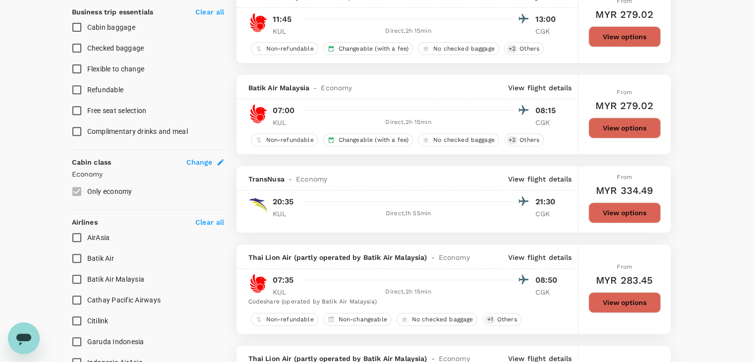
scroll to position [397, 0]
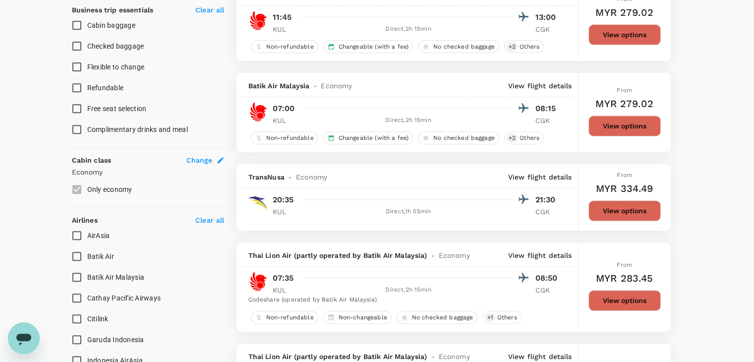
click at [79, 232] on input "AirAsia" at bounding box center [76, 235] width 21 height 21
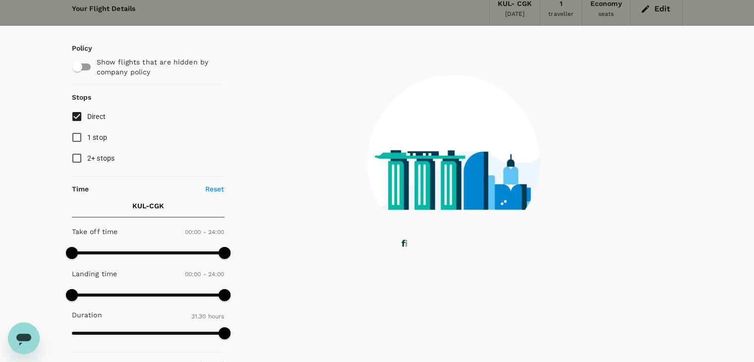
scroll to position [0, 0]
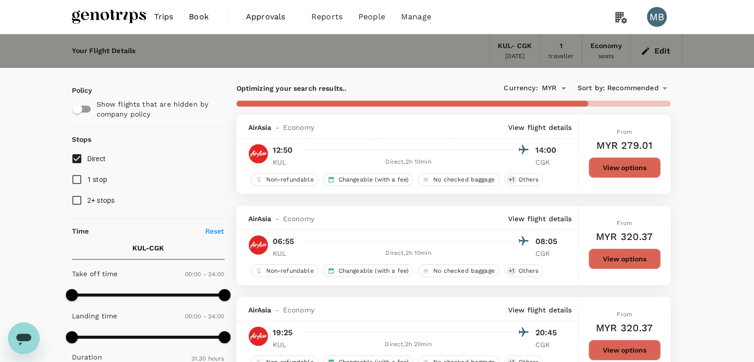
click at [665, 88] on icon at bounding box center [665, 88] width 5 height 2
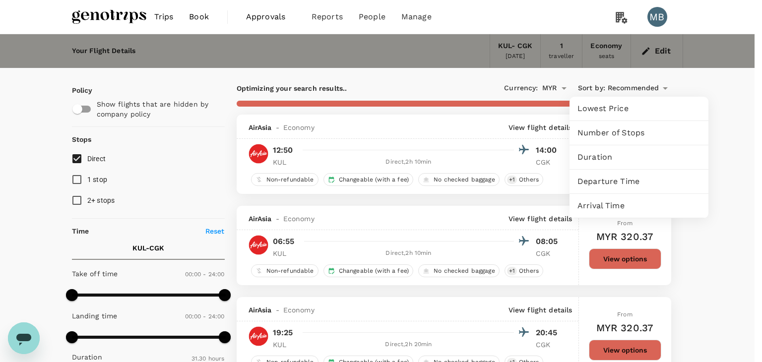
click at [628, 184] on span "Departure Time" at bounding box center [638, 182] width 123 height 12
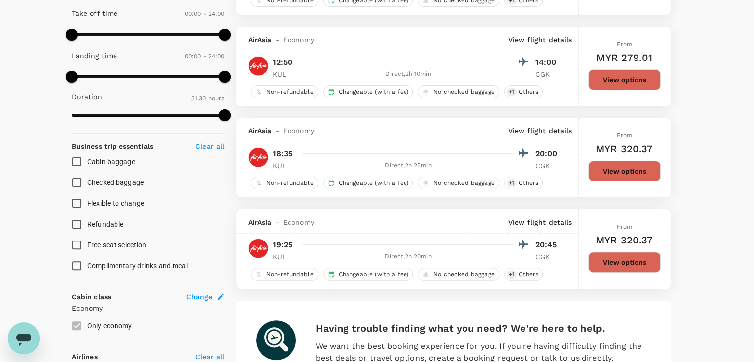
scroll to position [347, 0]
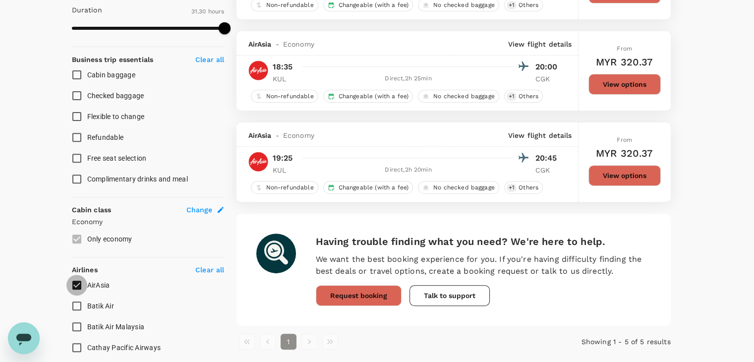
click at [75, 281] on input "AirAsia" at bounding box center [76, 285] width 21 height 21
checkbox input "false"
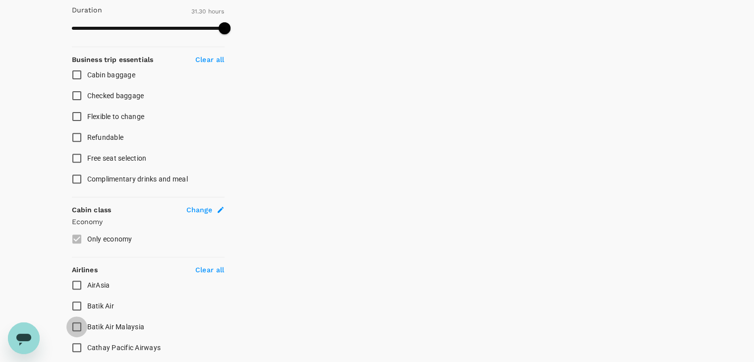
drag, startPoint x: 73, startPoint y: 325, endPoint x: 100, endPoint y: 316, distance: 28.1
click at [73, 326] on input "Batik Air Malaysia" at bounding box center [76, 326] width 21 height 21
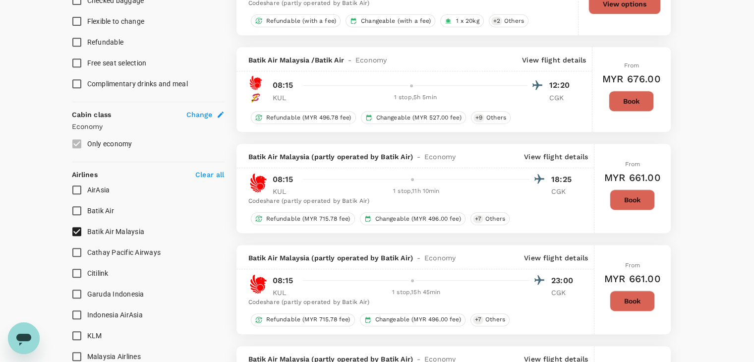
scroll to position [496, 0]
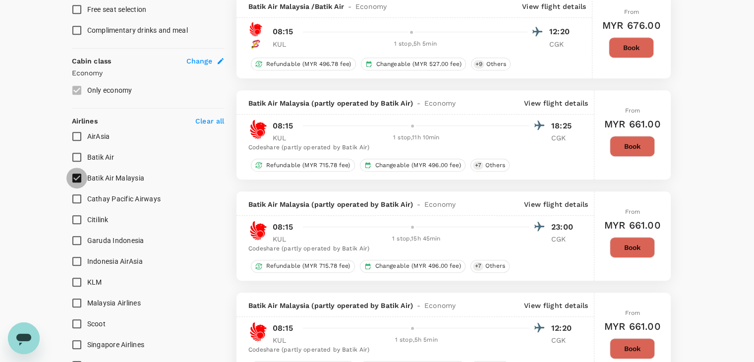
click at [80, 175] on input "Batik Air Malaysia" at bounding box center [76, 178] width 21 height 21
checkbox input "false"
click at [77, 156] on input "Batik Air" at bounding box center [76, 157] width 21 height 21
checkbox input "true"
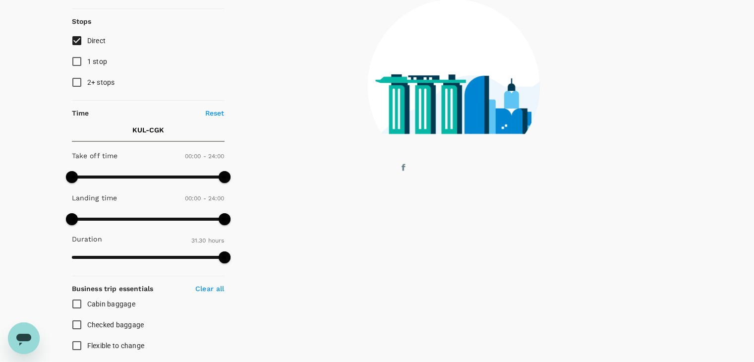
scroll to position [0, 0]
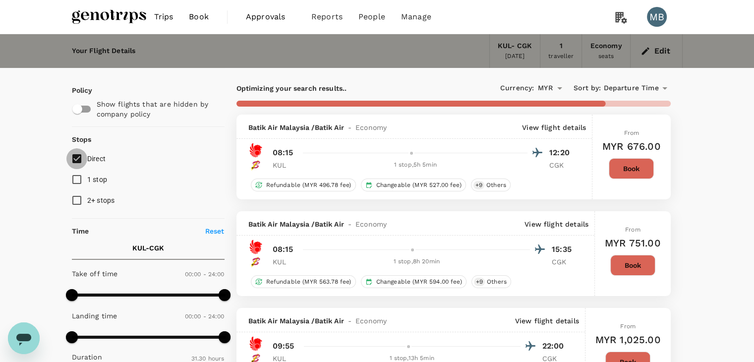
click at [73, 157] on input "Direct" at bounding box center [76, 158] width 21 height 21
checkbox input "true"
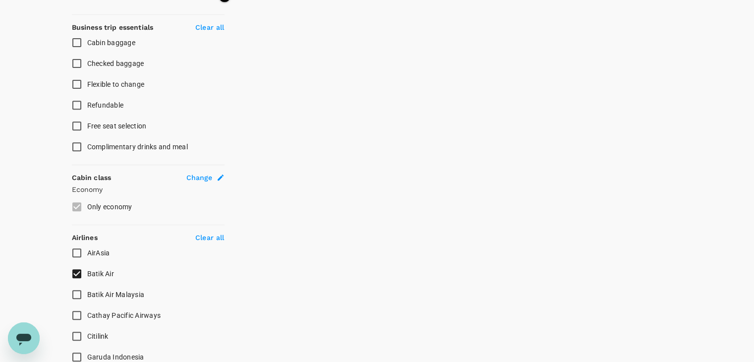
scroll to position [397, 0]
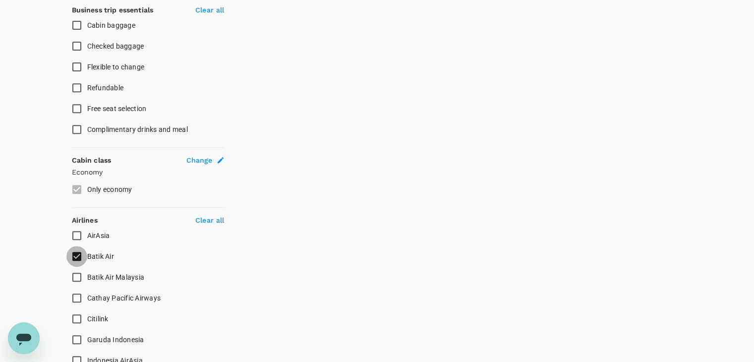
click at [75, 256] on input "Batik Air" at bounding box center [76, 256] width 21 height 21
click at [74, 251] on input "Batik Air" at bounding box center [76, 256] width 21 height 21
checkbox input "false"
drag, startPoint x: 75, startPoint y: 271, endPoint x: 90, endPoint y: 262, distance: 17.8
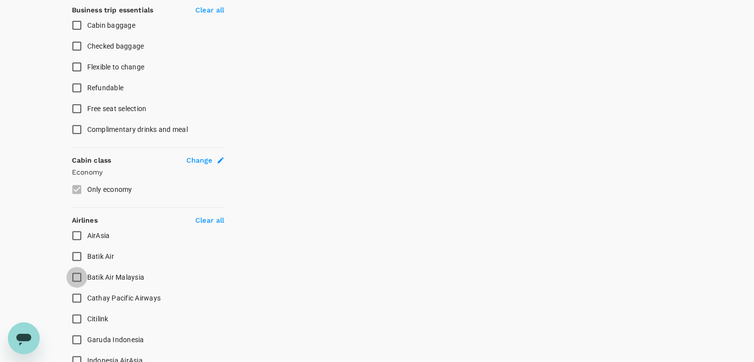
click at [75, 271] on input "Batik Air Malaysia" at bounding box center [76, 277] width 21 height 21
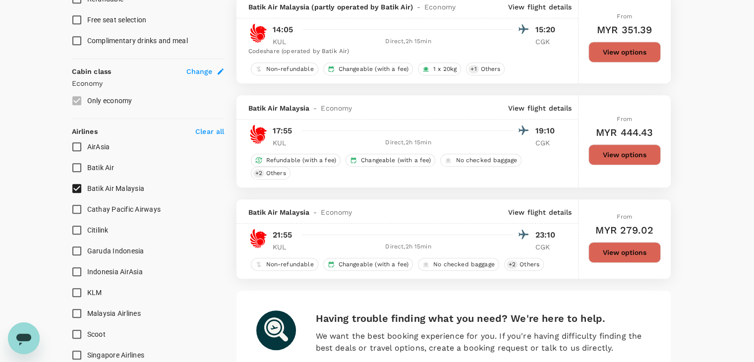
scroll to position [546, 0]
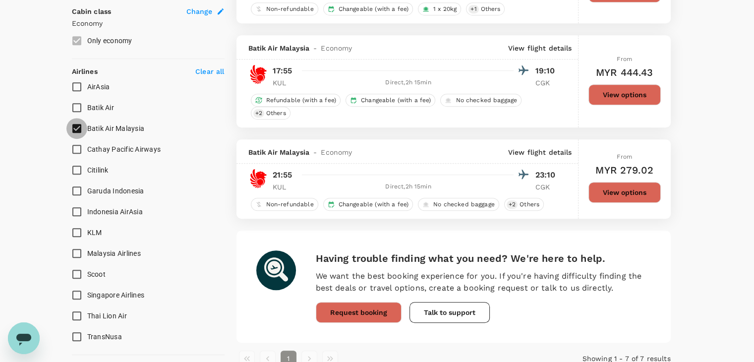
click at [73, 124] on input "Batik Air Malaysia" at bounding box center [76, 128] width 21 height 21
checkbox input "false"
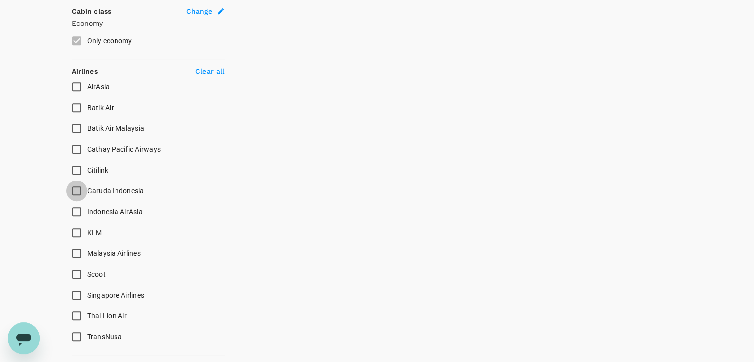
click at [75, 188] on input "Garuda Indonesia" at bounding box center [76, 191] width 21 height 21
checkbox input "true"
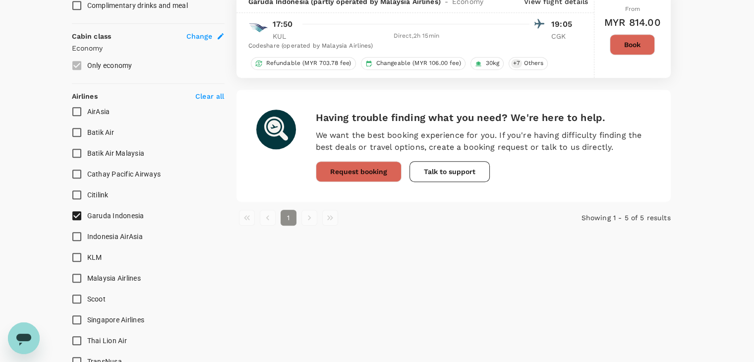
scroll to position [621, 0]
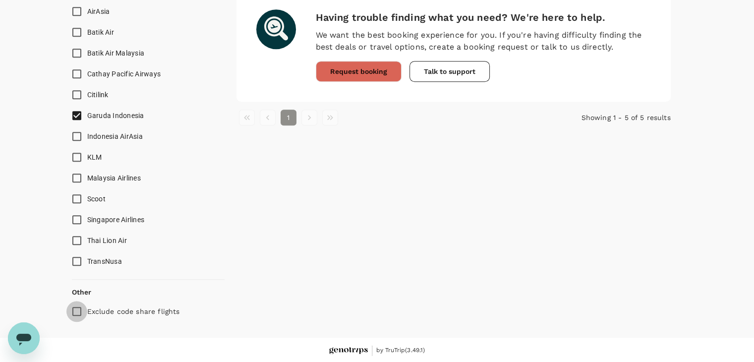
click at [75, 306] on input "Exclude code share flights" at bounding box center [76, 311] width 21 height 21
checkbox input "true"
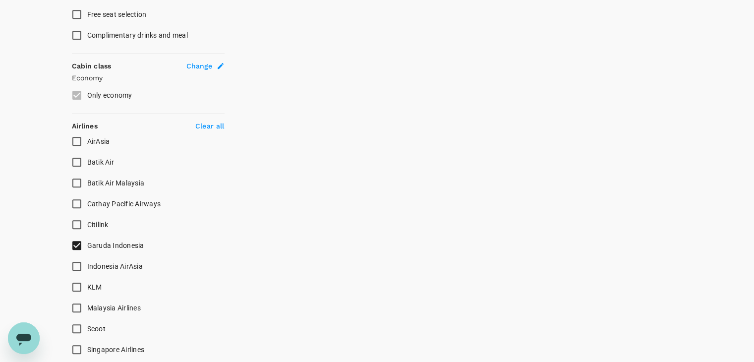
scroll to position [496, 0]
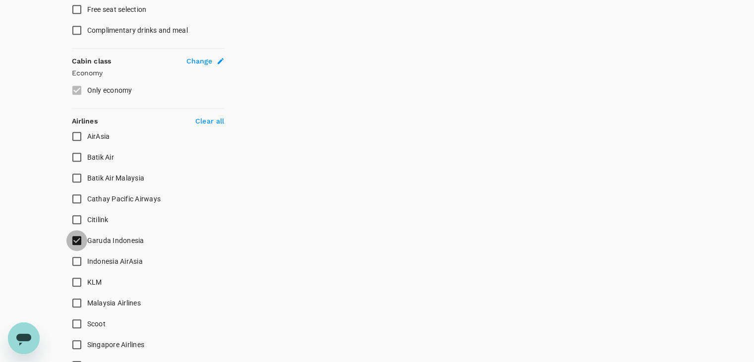
click at [77, 238] on input "Garuda Indonesia" at bounding box center [76, 240] width 21 height 21
checkbox input "false"
click at [74, 299] on input "Malaysia Airlines" at bounding box center [76, 303] width 21 height 21
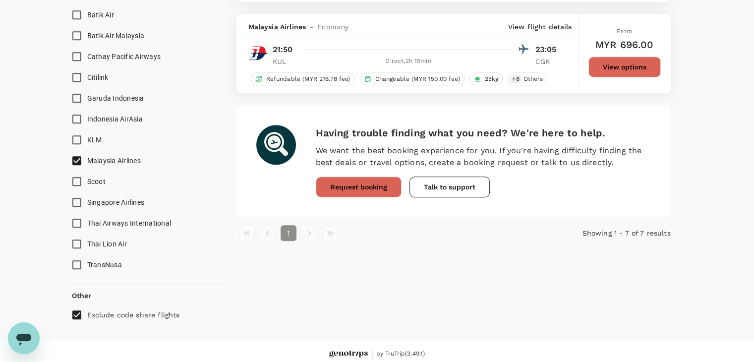
scroll to position [592, 0]
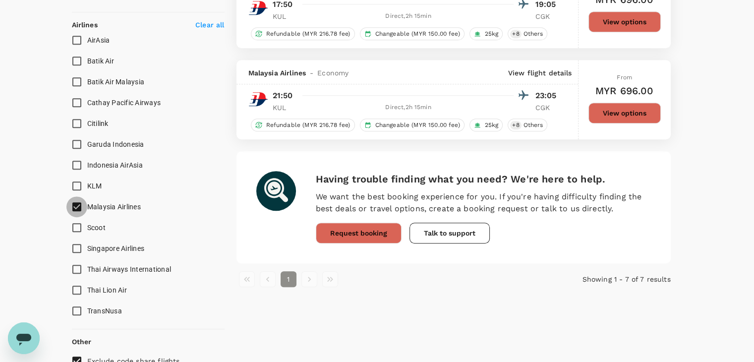
drag, startPoint x: 74, startPoint y: 207, endPoint x: 74, endPoint y: 199, distance: 8.4
click at [74, 207] on input "Malaysia Airlines" at bounding box center [76, 206] width 21 height 21
checkbox input "false"
drag, startPoint x: 77, startPoint y: 183, endPoint x: 82, endPoint y: 189, distance: 7.4
click at [77, 185] on input "KLM" at bounding box center [76, 186] width 21 height 21
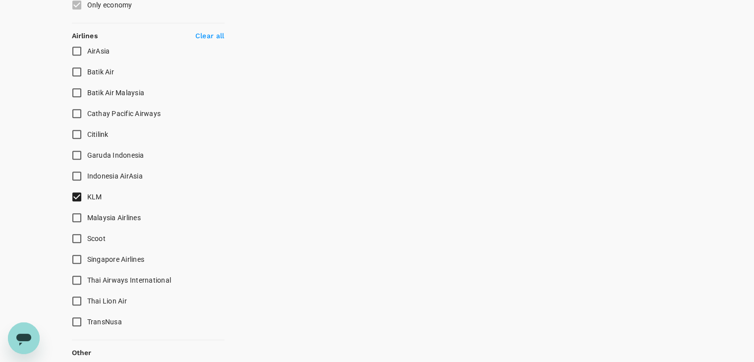
scroll to position [642, 0]
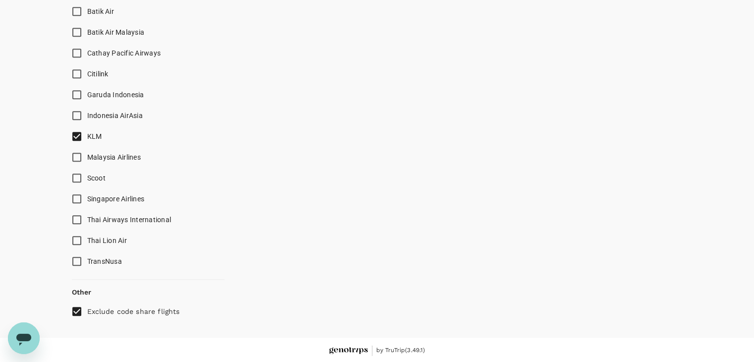
click at [77, 137] on input "KLM" at bounding box center [76, 136] width 21 height 21
checkbox input "false"
drag, startPoint x: 77, startPoint y: 152, endPoint x: 100, endPoint y: 161, distance: 24.5
click at [77, 153] on input "Malaysia Airlines" at bounding box center [76, 157] width 21 height 21
checkbox input "true"
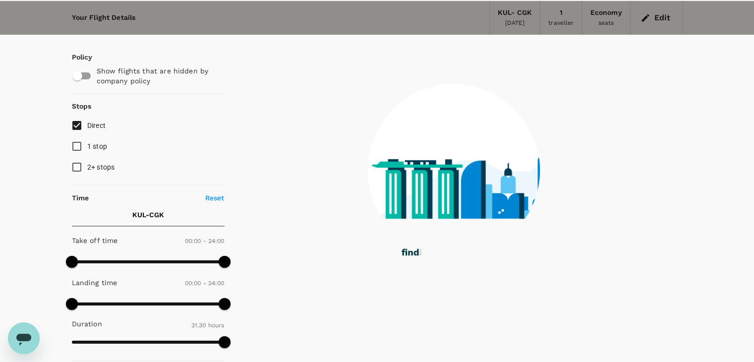
scroll to position [0, 0]
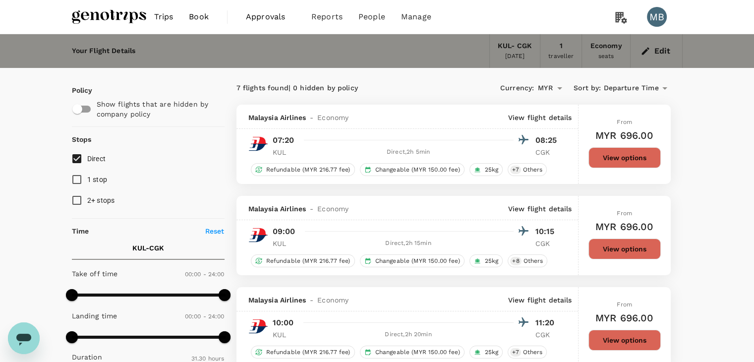
click at [652, 57] on button "Edit" at bounding box center [657, 51] width 36 height 16
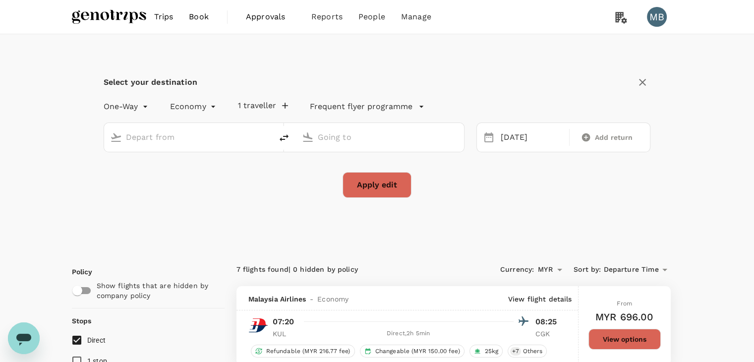
type input "Kuala Lumpur Intl (KUL)"
drag, startPoint x: 361, startPoint y: 138, endPoint x: 356, endPoint y: 140, distance: 5.8
click at [361, 139] on input "Soekarno-Hatta Intl (CGK)" at bounding box center [380, 136] width 125 height 15
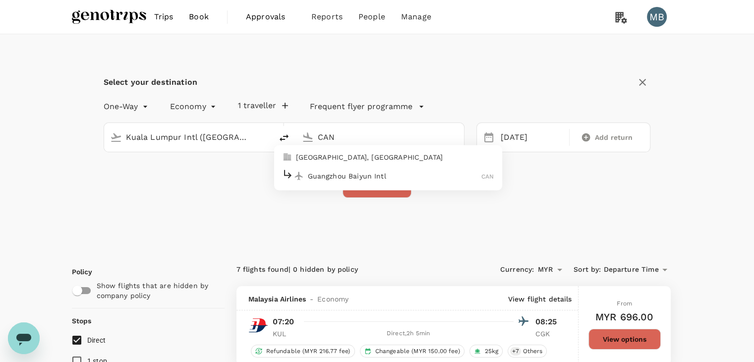
click at [355, 174] on p "Guangzhou Baiyun Intl" at bounding box center [395, 176] width 174 height 10
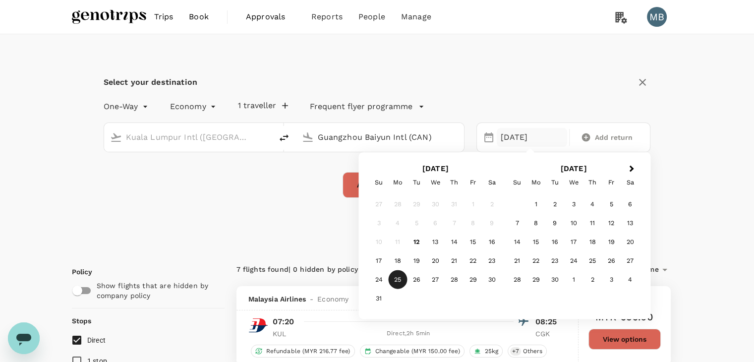
type input "Guangzhou Baiyun Intl (CAN)"
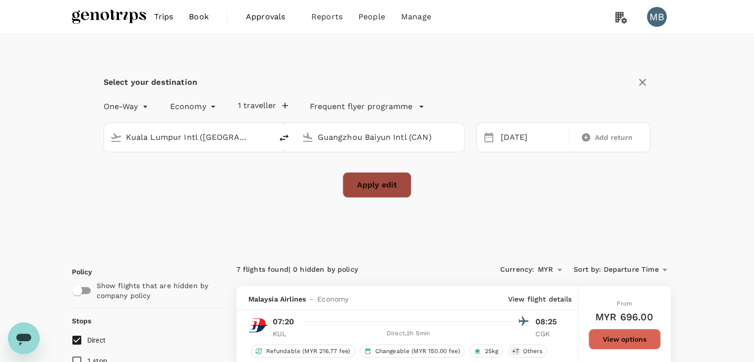
click at [354, 187] on button "Apply edit" at bounding box center [377, 185] width 69 height 26
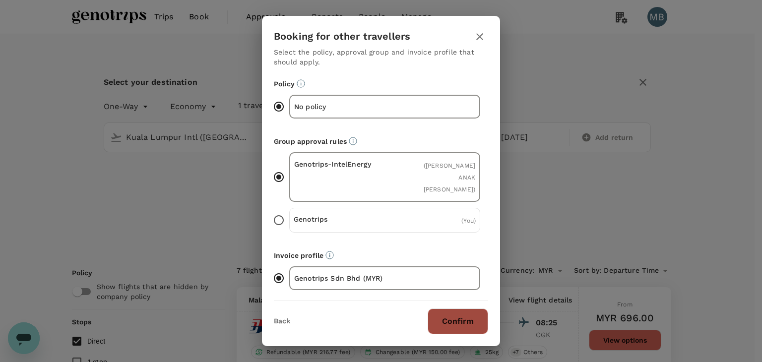
click at [478, 315] on button "Confirm" at bounding box center [457, 321] width 61 height 26
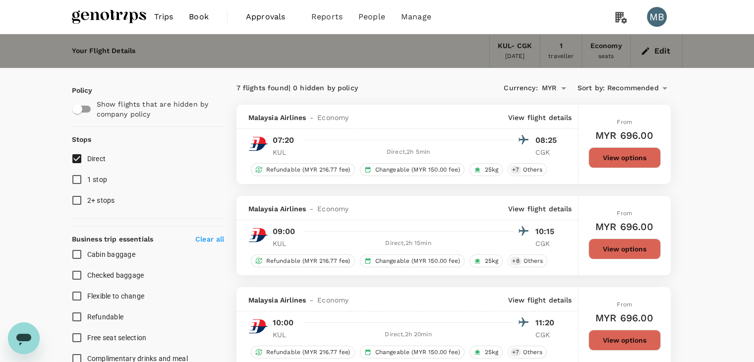
checkbox input "false"
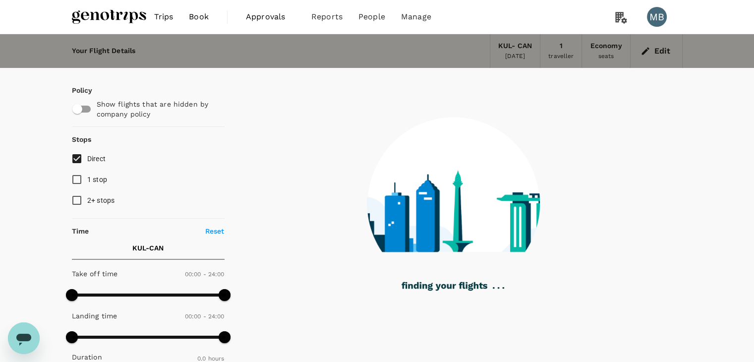
type input "1195"
checkbox input "true"
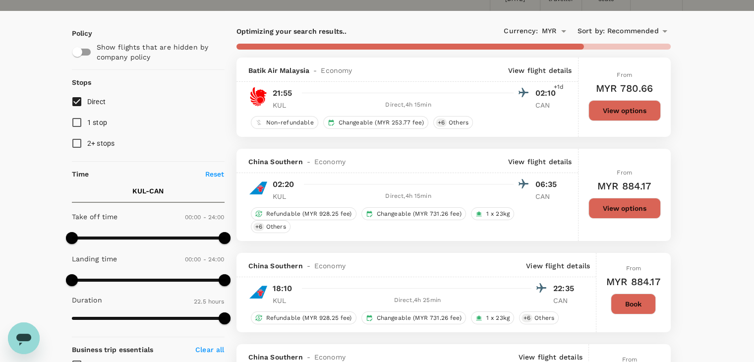
scroll to position [50, 0]
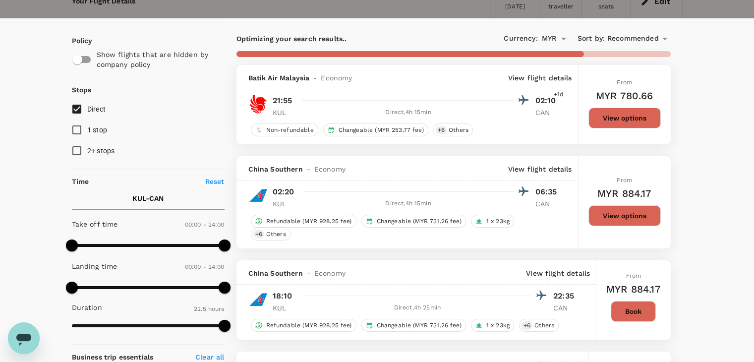
type input "1595"
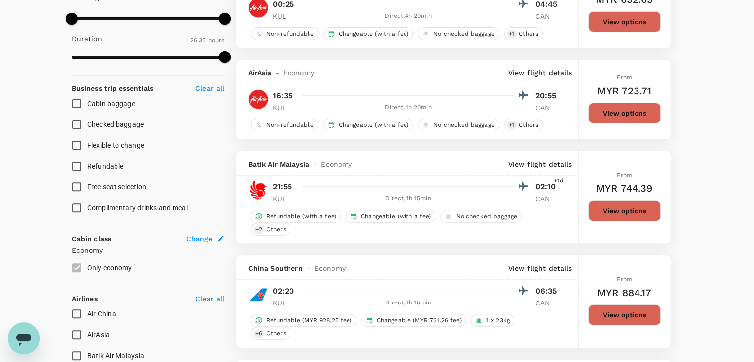
scroll to position [496, 0]
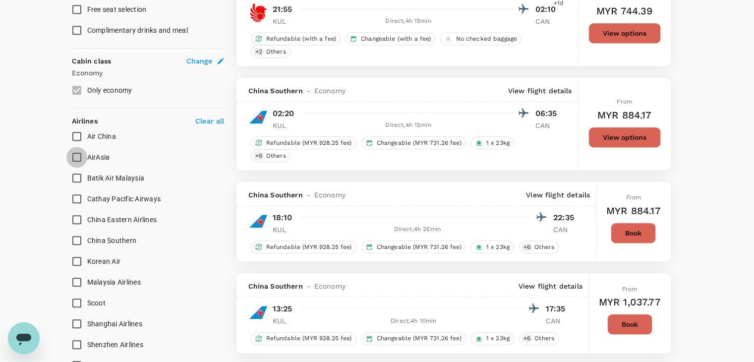
click at [71, 153] on input "AirAsia" at bounding box center [76, 157] width 21 height 21
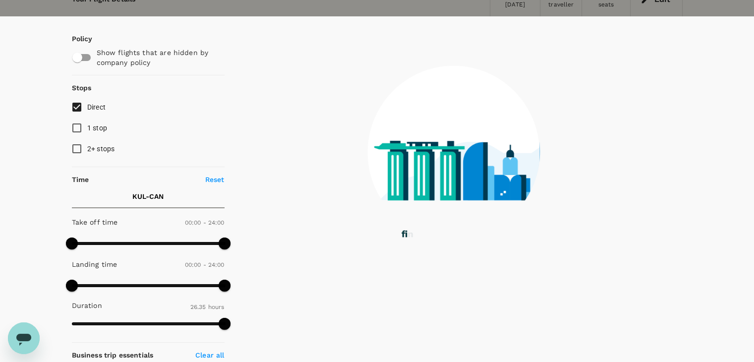
scroll to position [50, 0]
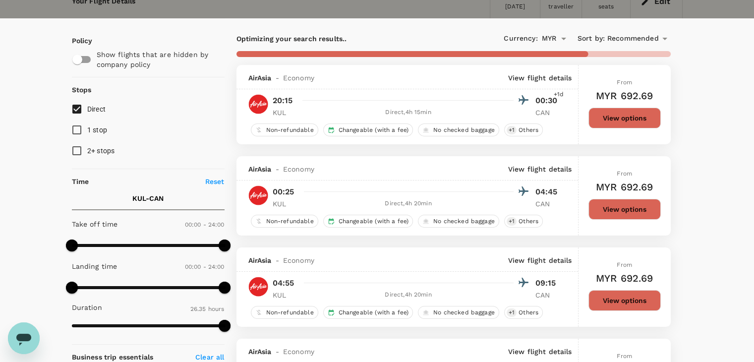
click at [660, 35] on icon at bounding box center [665, 39] width 12 height 12
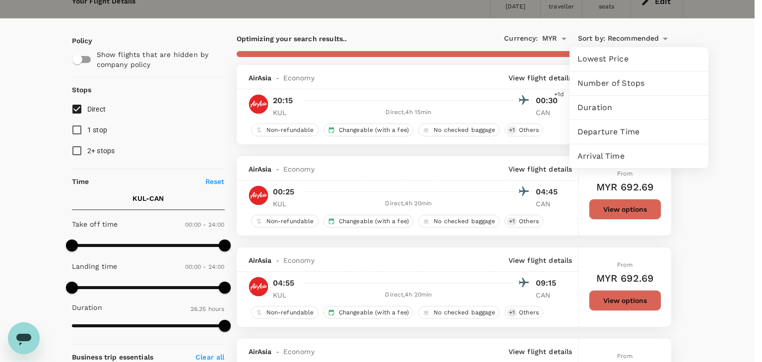
click at [629, 134] on span "Departure Time" at bounding box center [638, 132] width 123 height 12
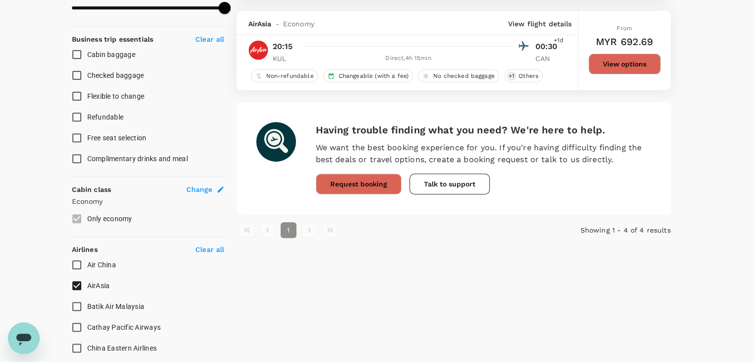
scroll to position [496, 0]
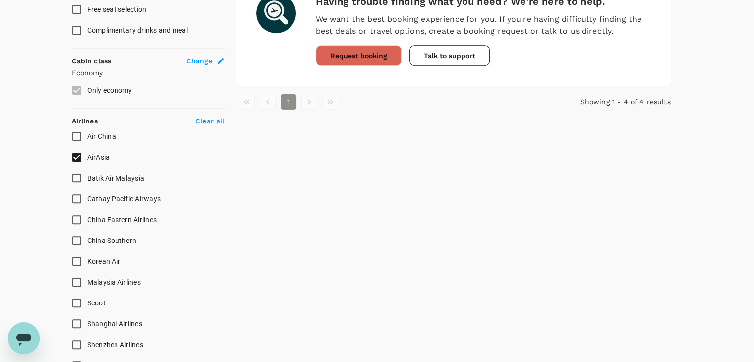
click at [73, 153] on input "AirAsia" at bounding box center [76, 157] width 21 height 21
checkbox input "false"
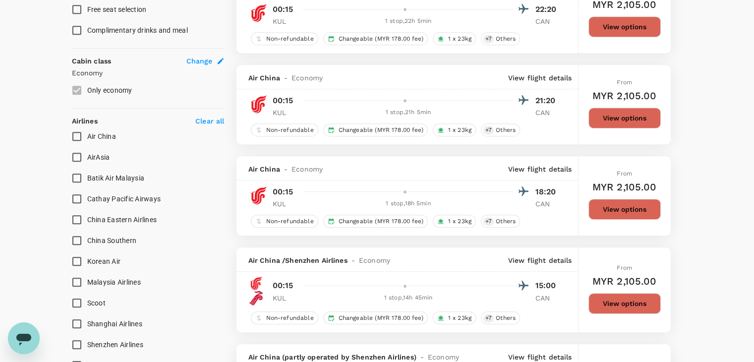
click at [74, 176] on input "Batik Air Malaysia" at bounding box center [76, 178] width 21 height 21
checkbox input "true"
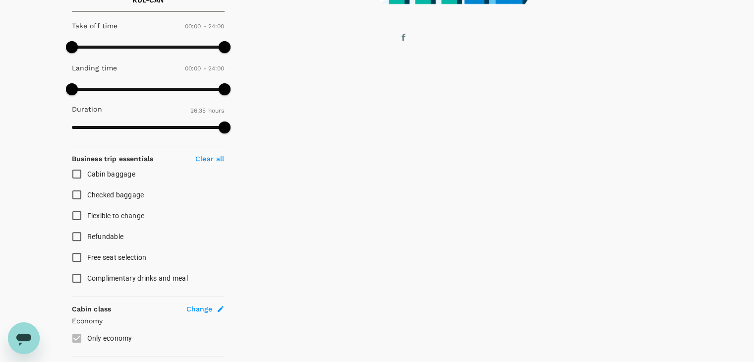
scroll to position [0, 0]
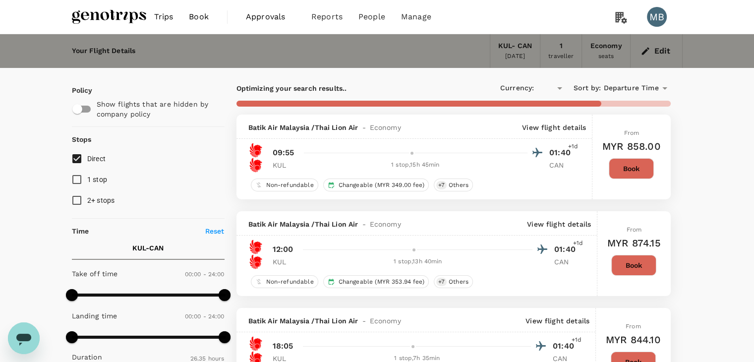
type input "MYR"
click at [73, 157] on input "Direct" at bounding box center [76, 158] width 21 height 21
checkbox input "true"
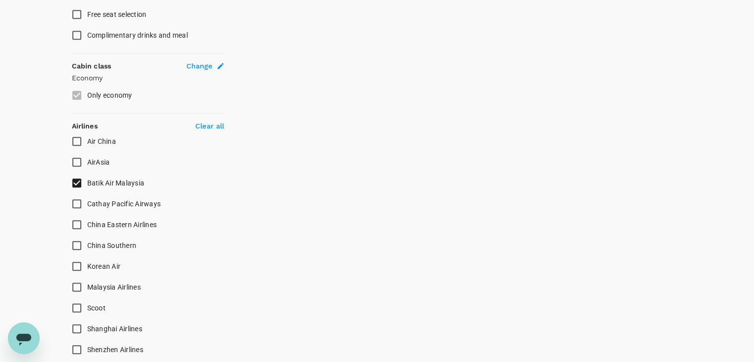
scroll to position [496, 0]
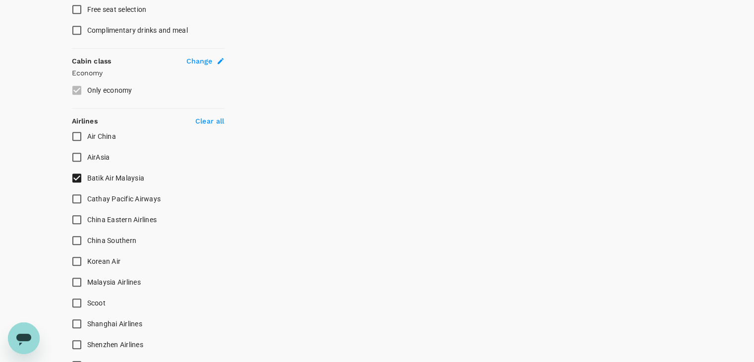
click at [79, 175] on input "Batik Air Malaysia" at bounding box center [76, 178] width 21 height 21
checkbox input "false"
click at [74, 281] on input "Malaysia Airlines" at bounding box center [76, 282] width 21 height 21
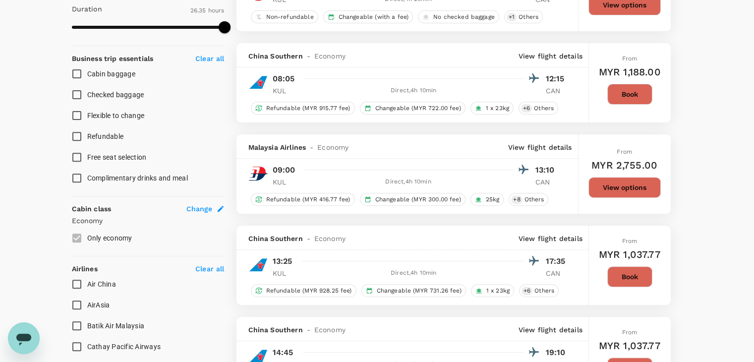
scroll to position [0, 0]
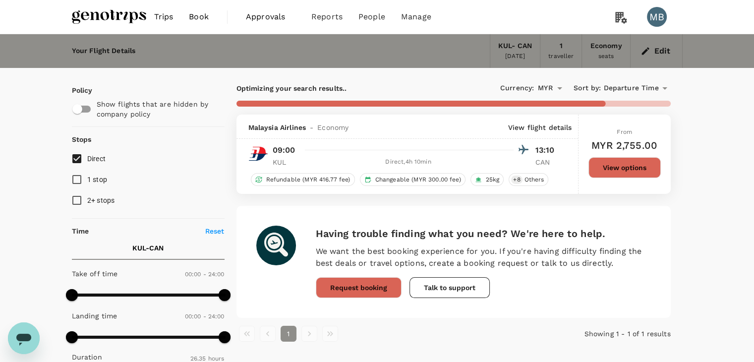
checkbox input "false"
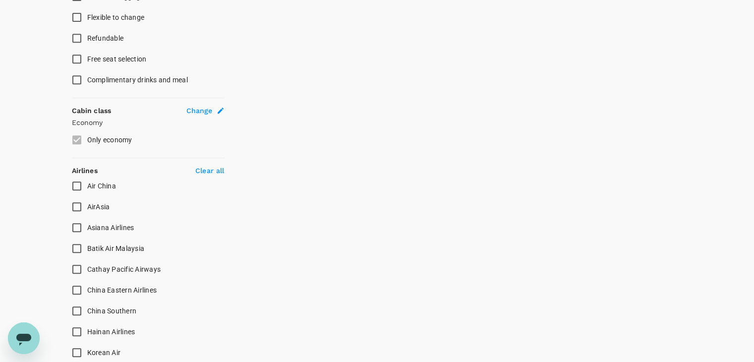
scroll to position [546, 0]
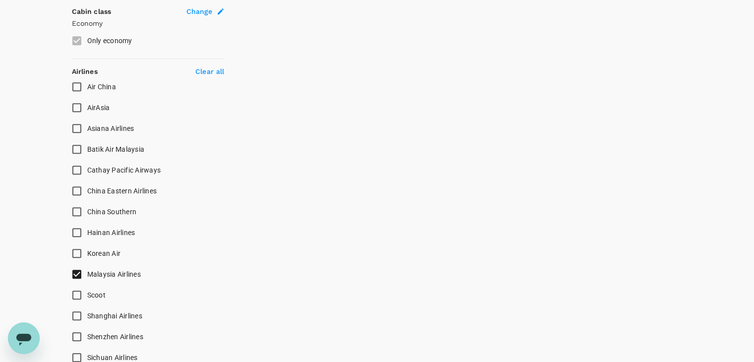
click at [78, 272] on input "Malaysia Airlines" at bounding box center [76, 274] width 21 height 21
checkbox input "false"
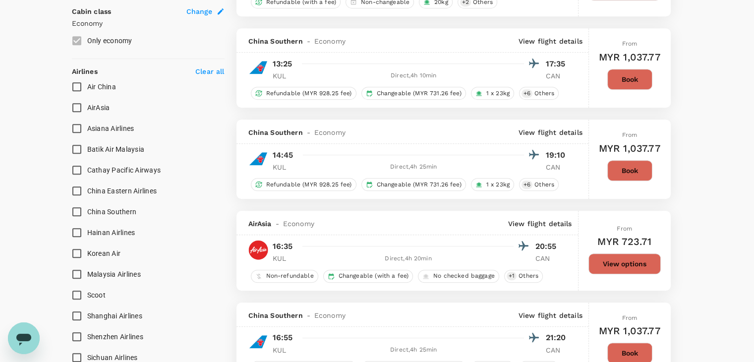
click at [76, 212] on input "China Southern" at bounding box center [76, 211] width 21 height 21
checkbox input "true"
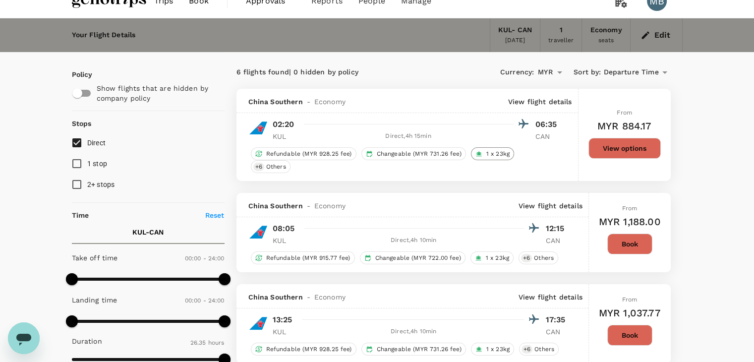
scroll to position [0, 0]
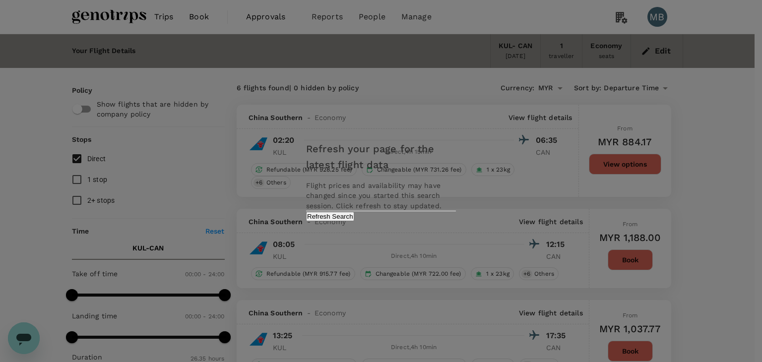
click at [354, 221] on button "Refresh Search" at bounding box center [330, 216] width 48 height 9
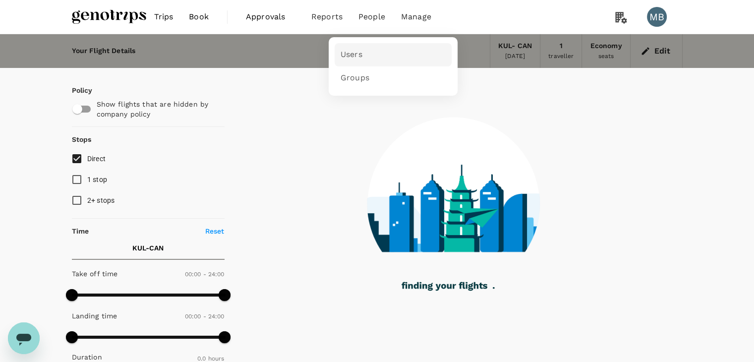
click at [364, 60] on link "Users" at bounding box center [393, 54] width 117 height 23
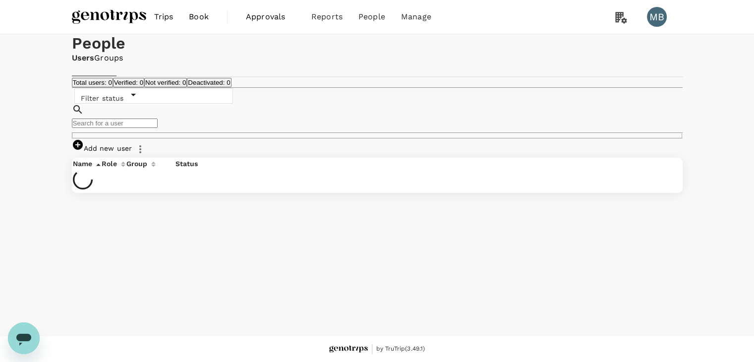
click at [158, 128] on input "text" at bounding box center [115, 123] width 86 height 9
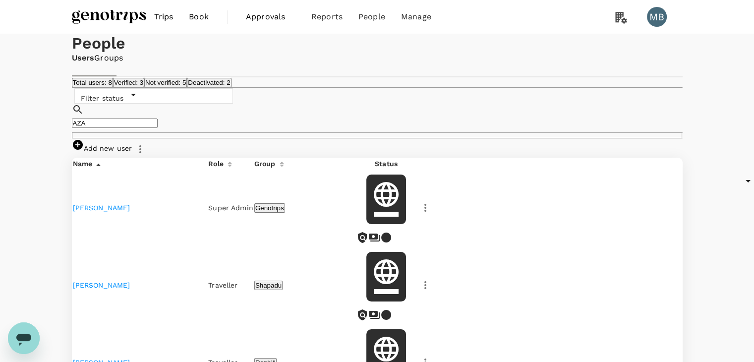
type input "AZA"
click at [125, 246] on td "AZAM JAVED" at bounding box center [140, 208] width 135 height 76
click at [108, 212] on link "AZAM JAVED" at bounding box center [102, 208] width 58 height 8
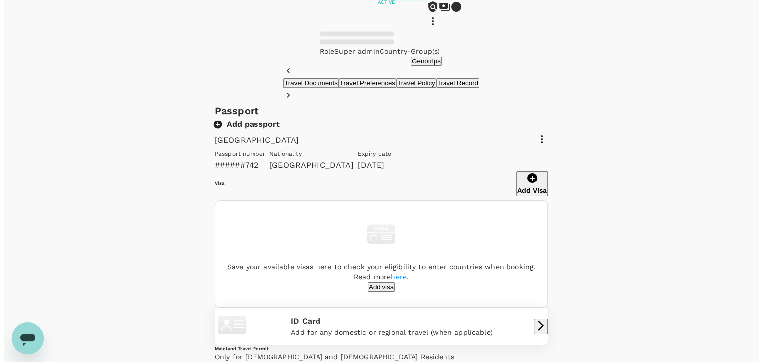
scroll to position [99, 0]
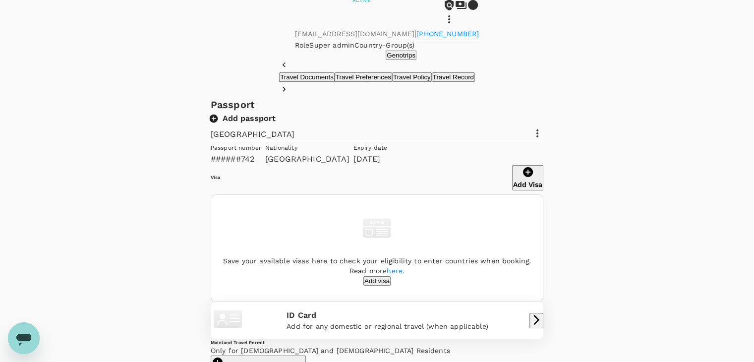
click at [544, 139] on icon at bounding box center [538, 133] width 12 height 12
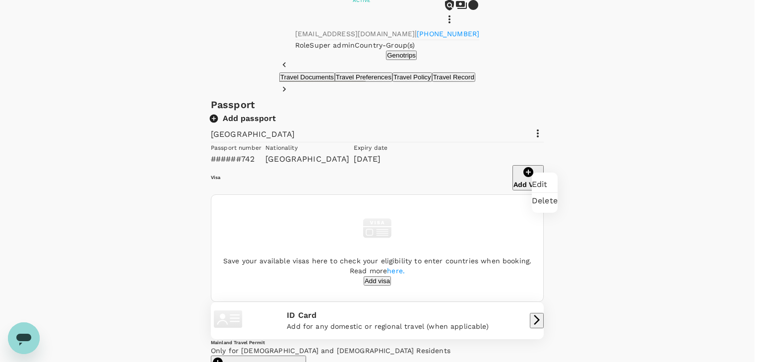
click at [553, 186] on span "Edit" at bounding box center [545, 185] width 26 height 12
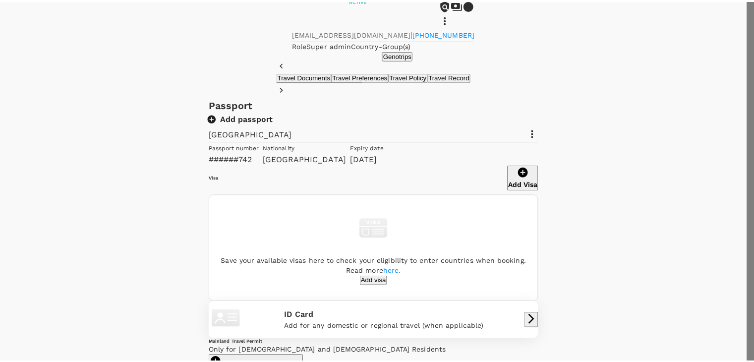
scroll to position [50, 0]
